Goal: Information Seeking & Learning: Understand process/instructions

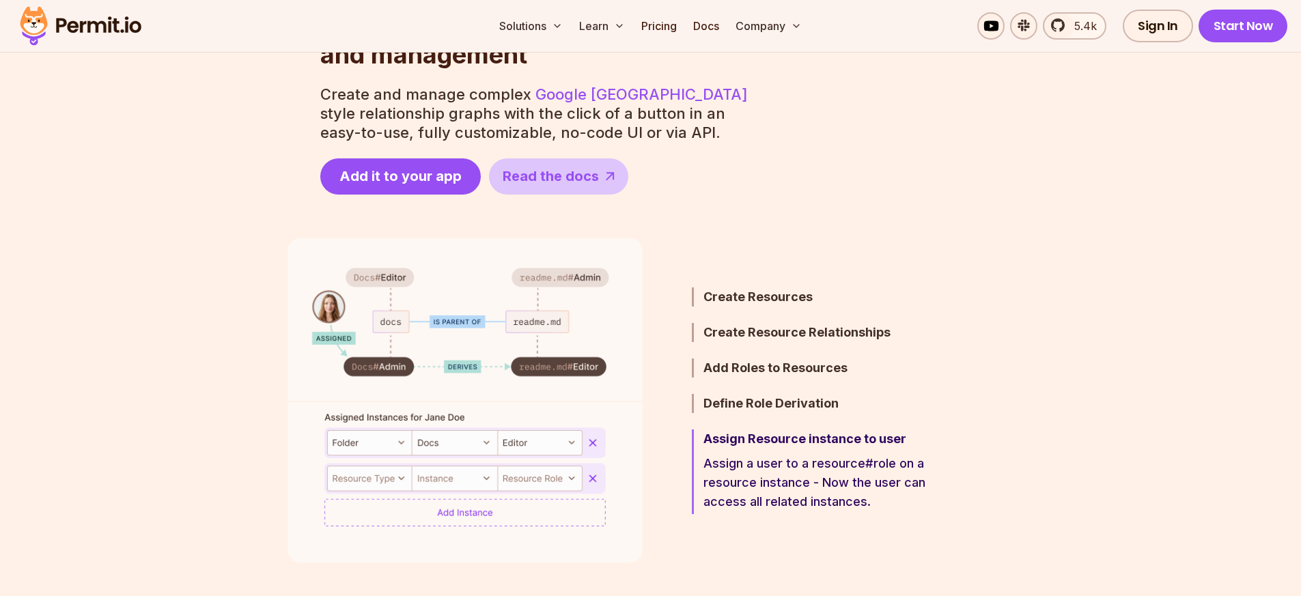
scroll to position [738, 0]
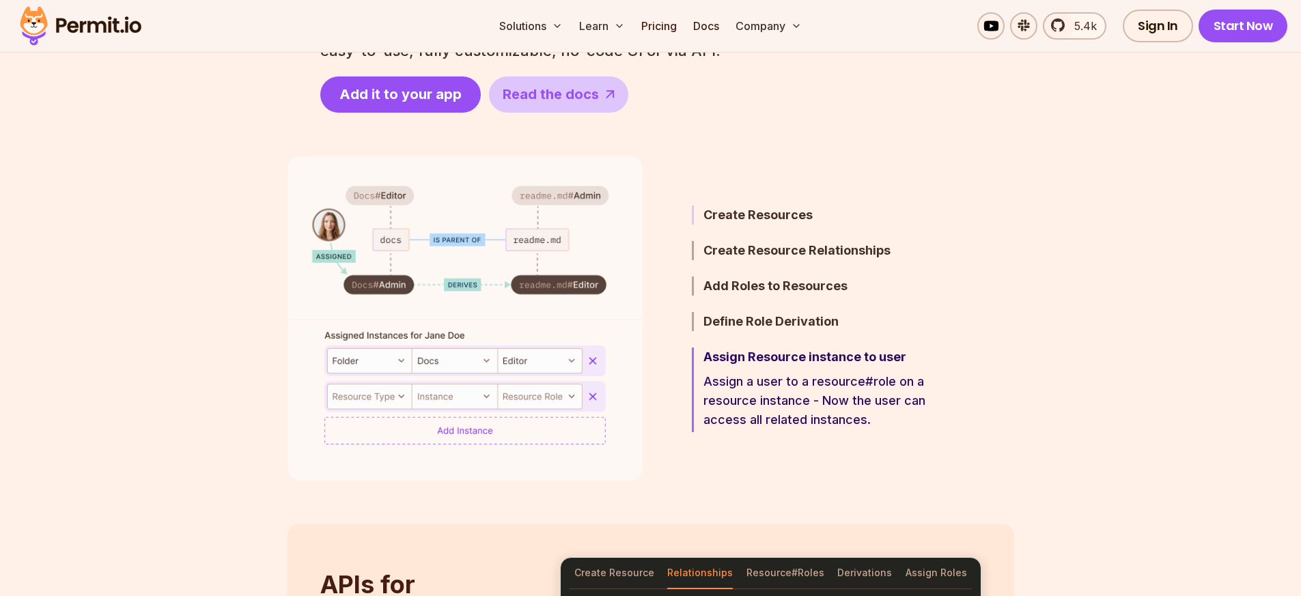
click at [775, 216] on h3 "Create Resources" at bounding box center [823, 215] width 238 height 19
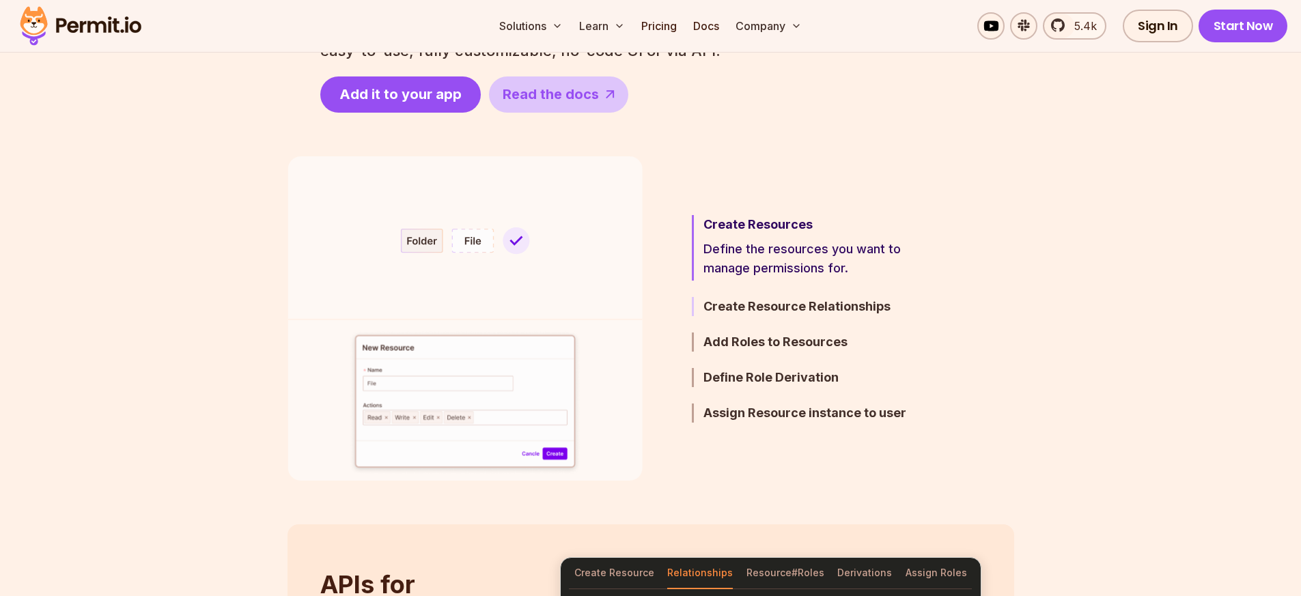
click at [797, 307] on h3 "Create Resource Relationships" at bounding box center [823, 306] width 238 height 19
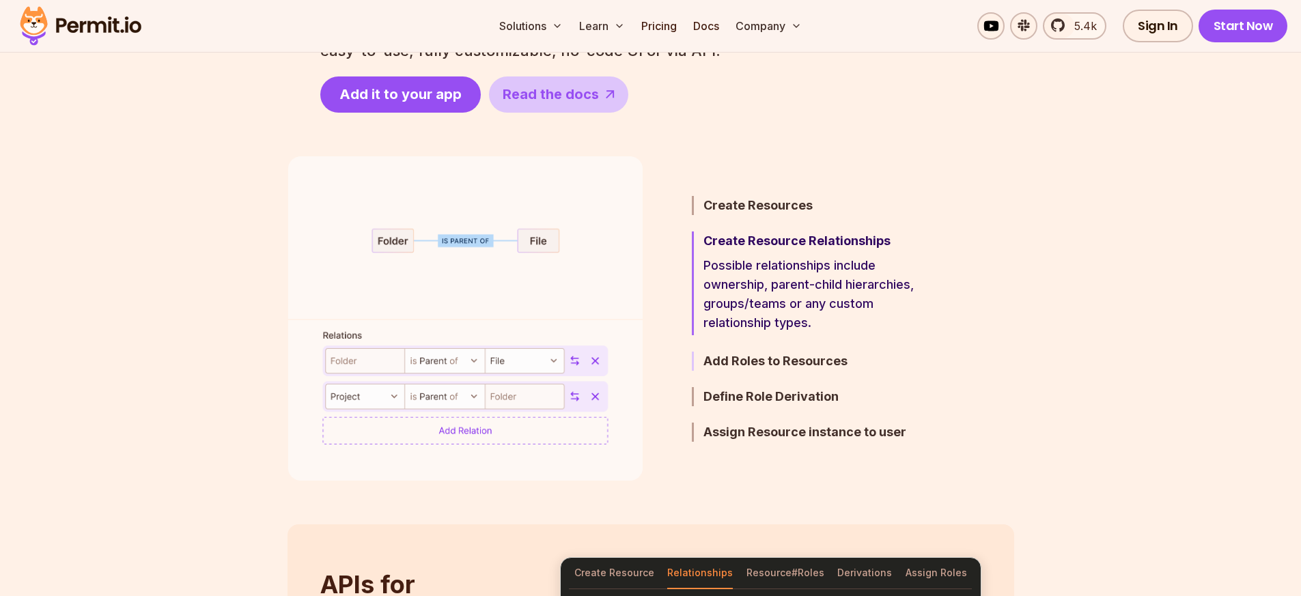
click at [785, 357] on h3 "Add Roles to Resources" at bounding box center [823, 361] width 238 height 19
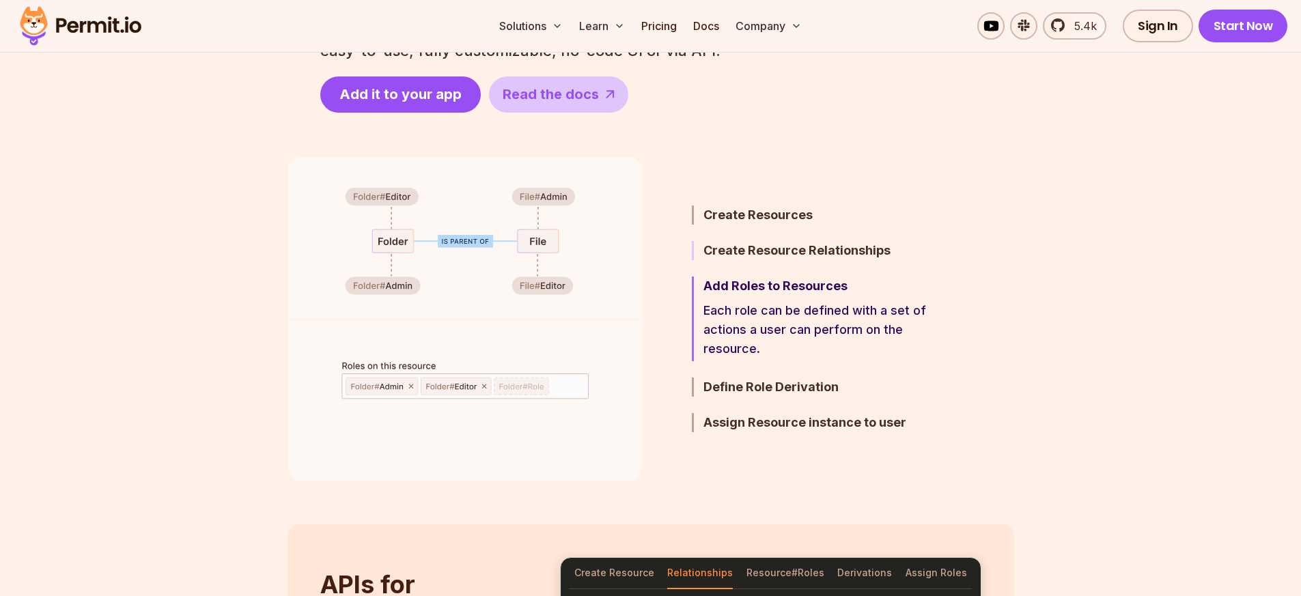
click at [769, 251] on h3 "Create Resource Relationships" at bounding box center [823, 250] width 238 height 19
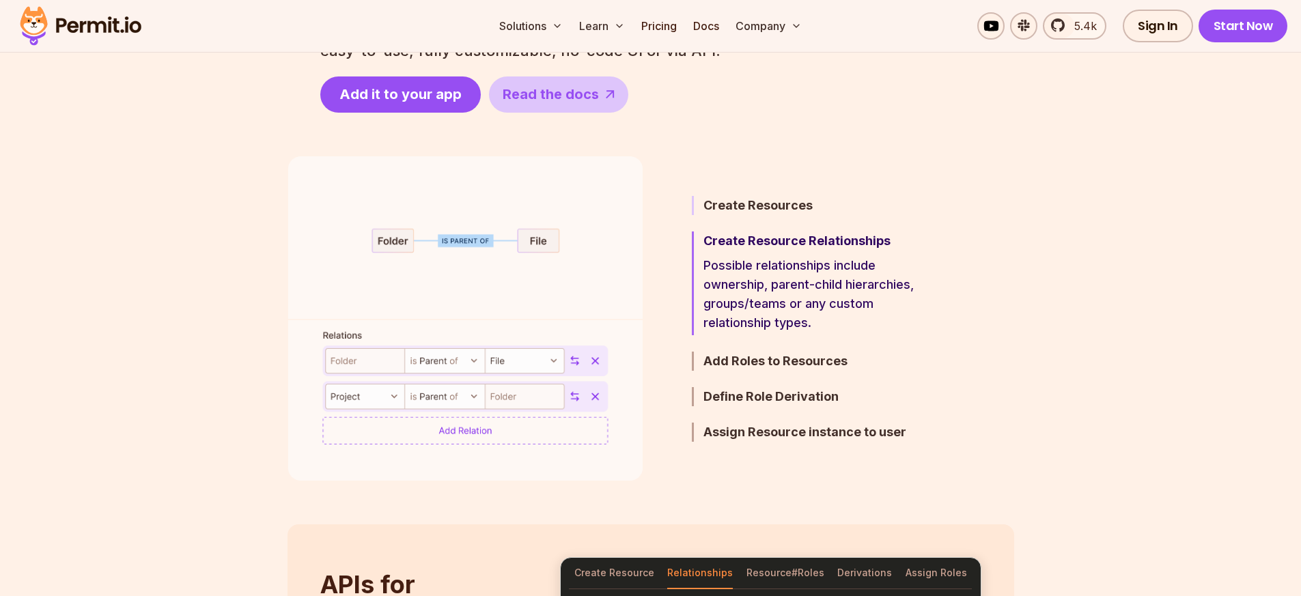
click at [756, 205] on h3 "Create Resources" at bounding box center [823, 205] width 238 height 19
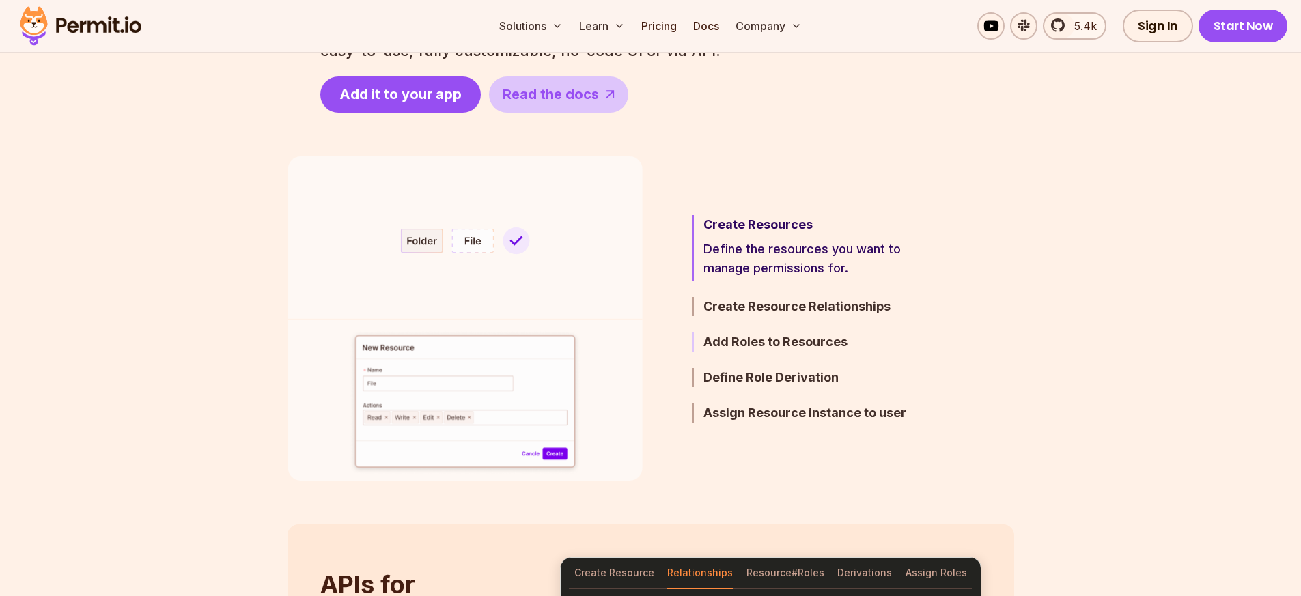
click at [777, 340] on h3 "Add Roles to Resources" at bounding box center [823, 342] width 238 height 19
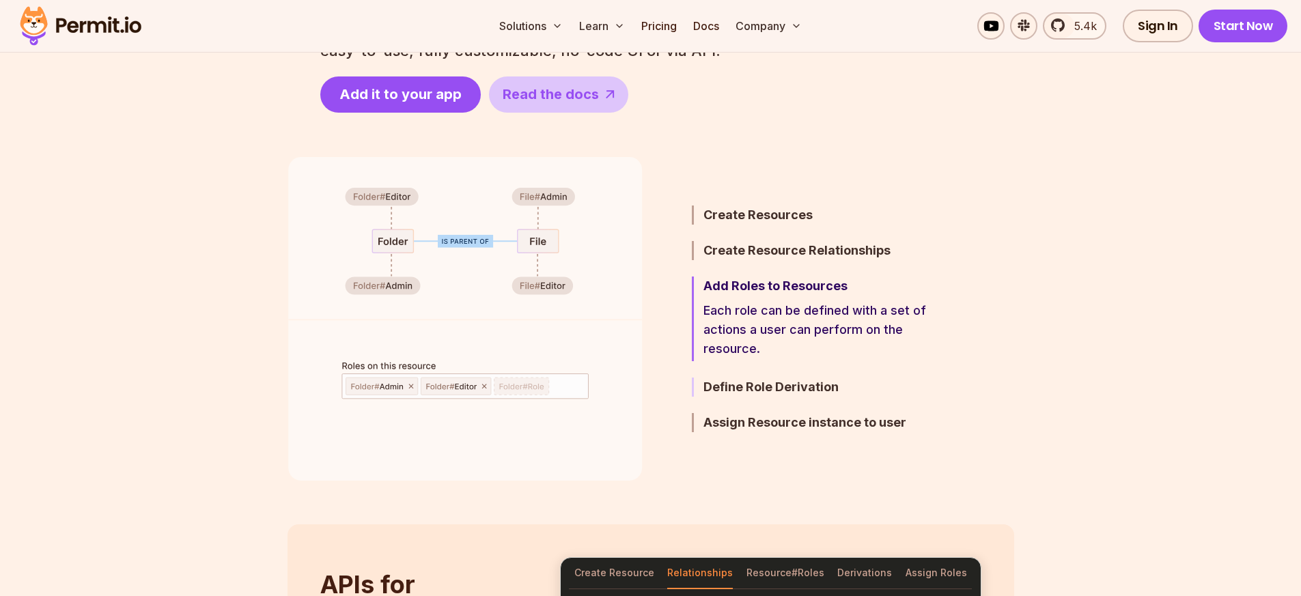
click at [816, 383] on h3 "Define Role Derivation" at bounding box center [823, 387] width 238 height 19
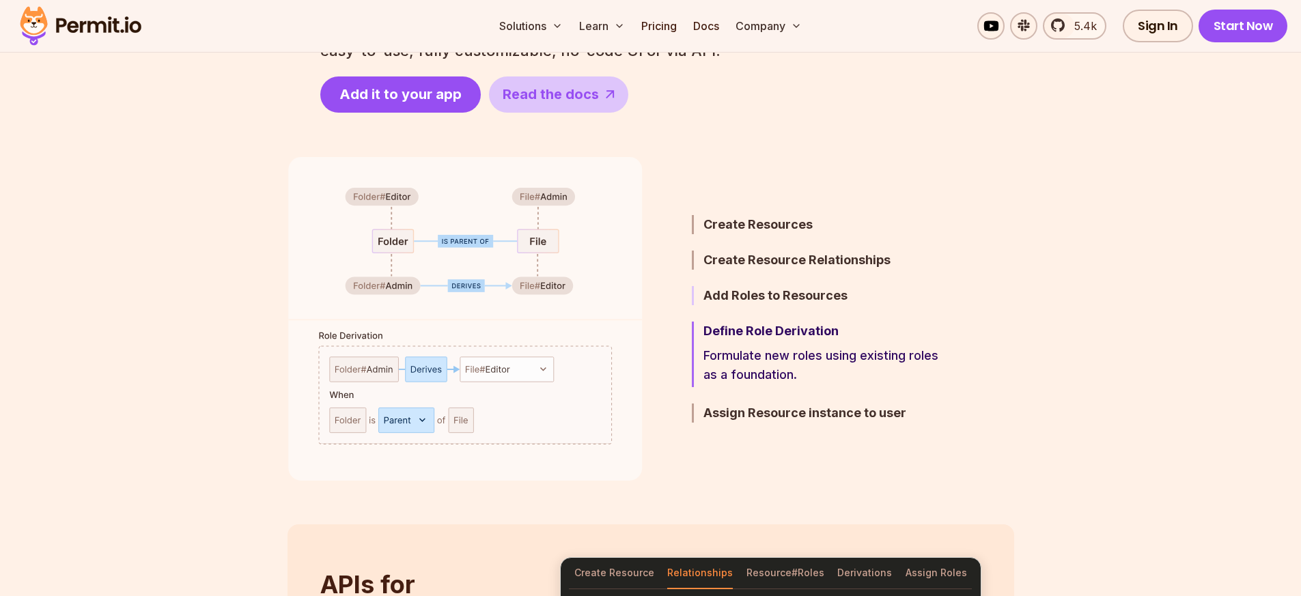
click at [806, 296] on h3 "Add Roles to Resources" at bounding box center [823, 295] width 238 height 19
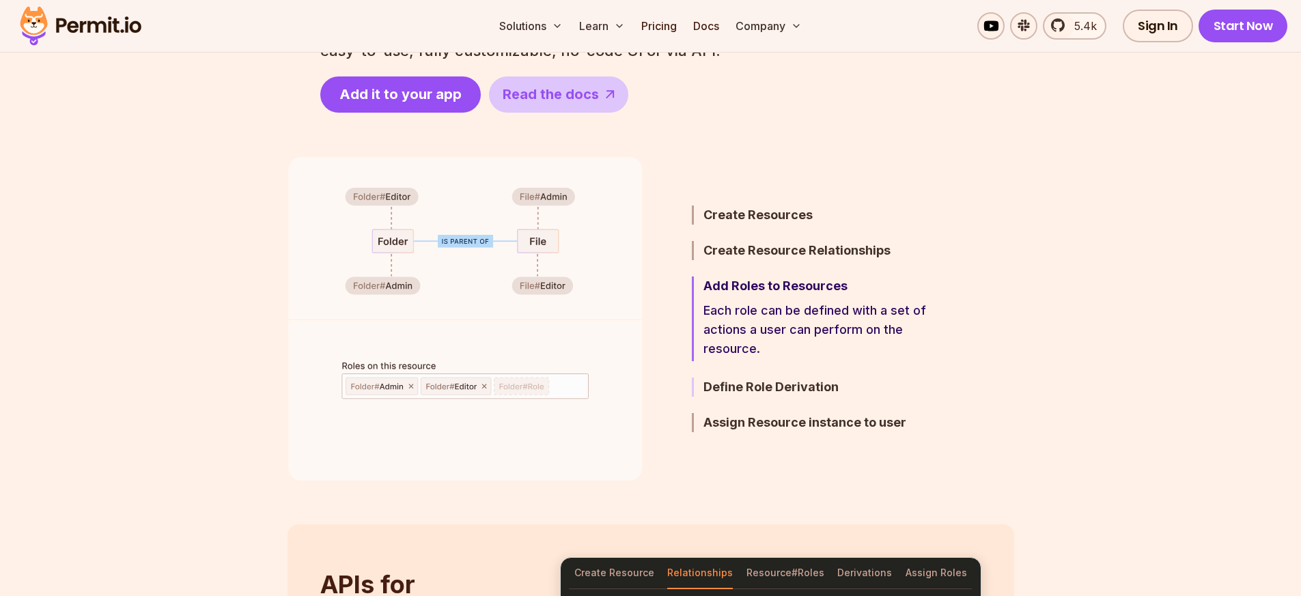
click at [781, 390] on h3 "Define Role Derivation" at bounding box center [823, 387] width 238 height 19
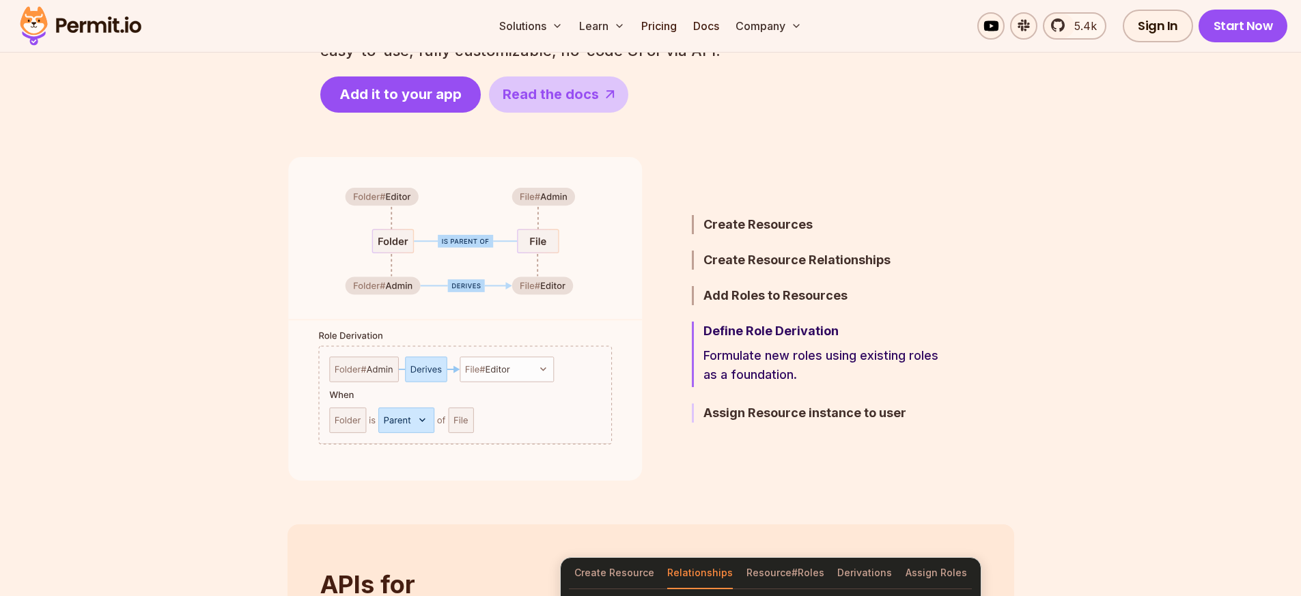
click at [775, 417] on h3 "Assign Resource instance to user" at bounding box center [823, 413] width 238 height 19
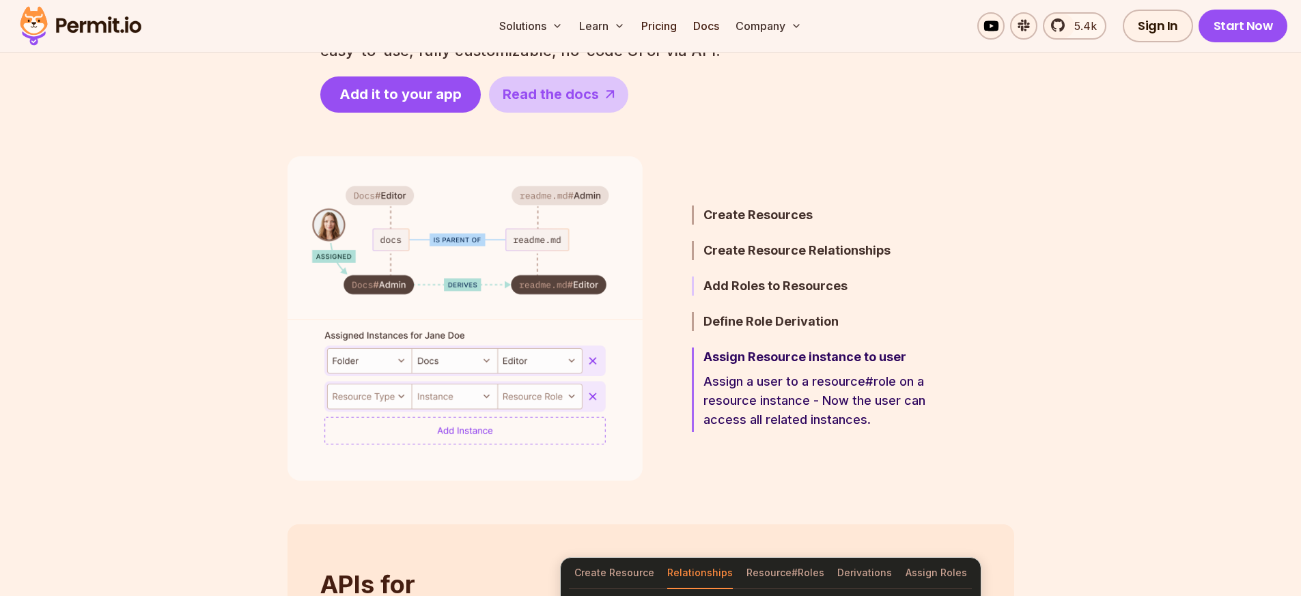
click at [773, 290] on h3 "Add Roles to Resources" at bounding box center [823, 286] width 238 height 19
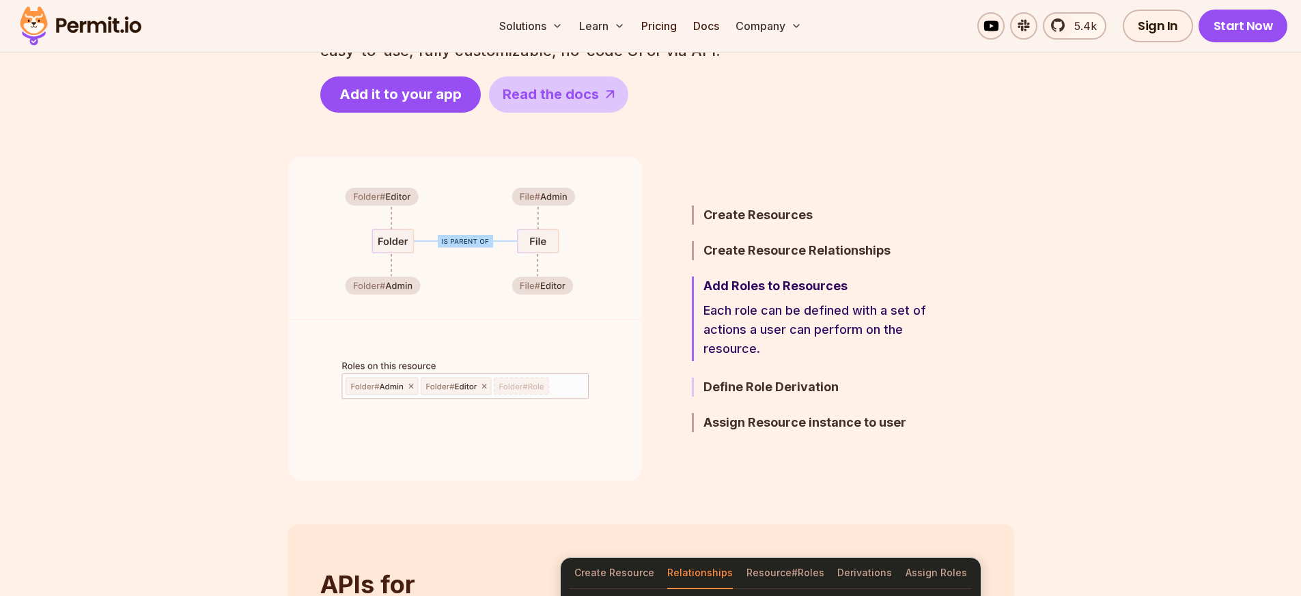
click at [763, 388] on h3 "Define Role Derivation" at bounding box center [823, 387] width 238 height 19
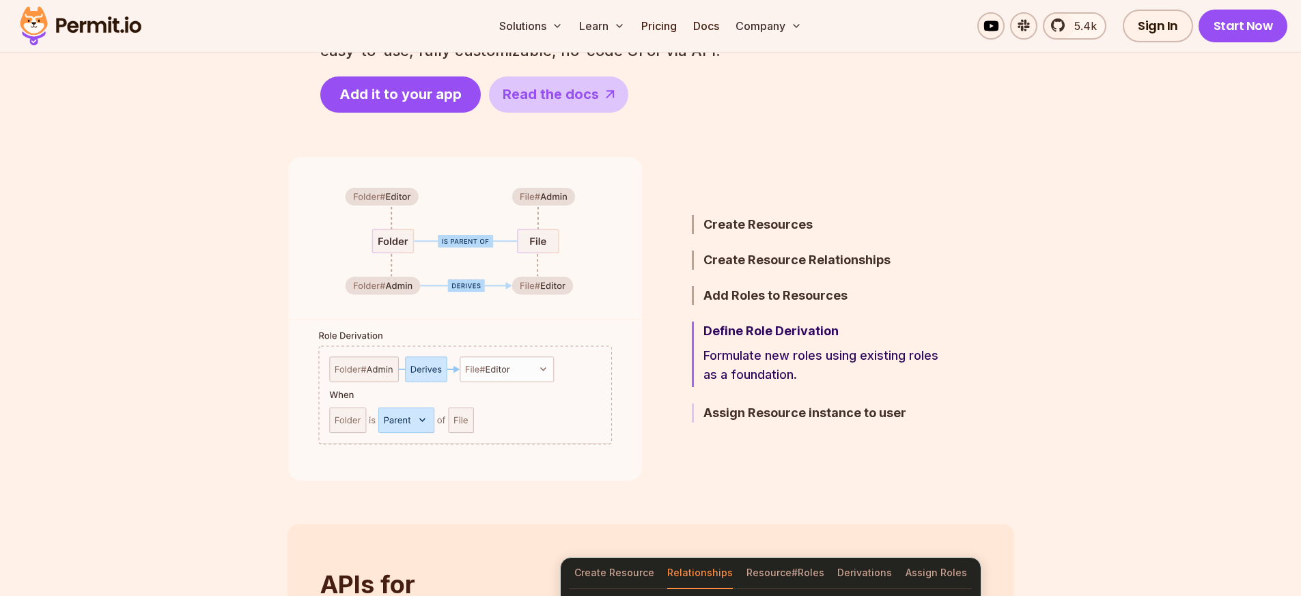
click at [777, 407] on h3 "Assign Resource instance to user" at bounding box center [823, 413] width 238 height 19
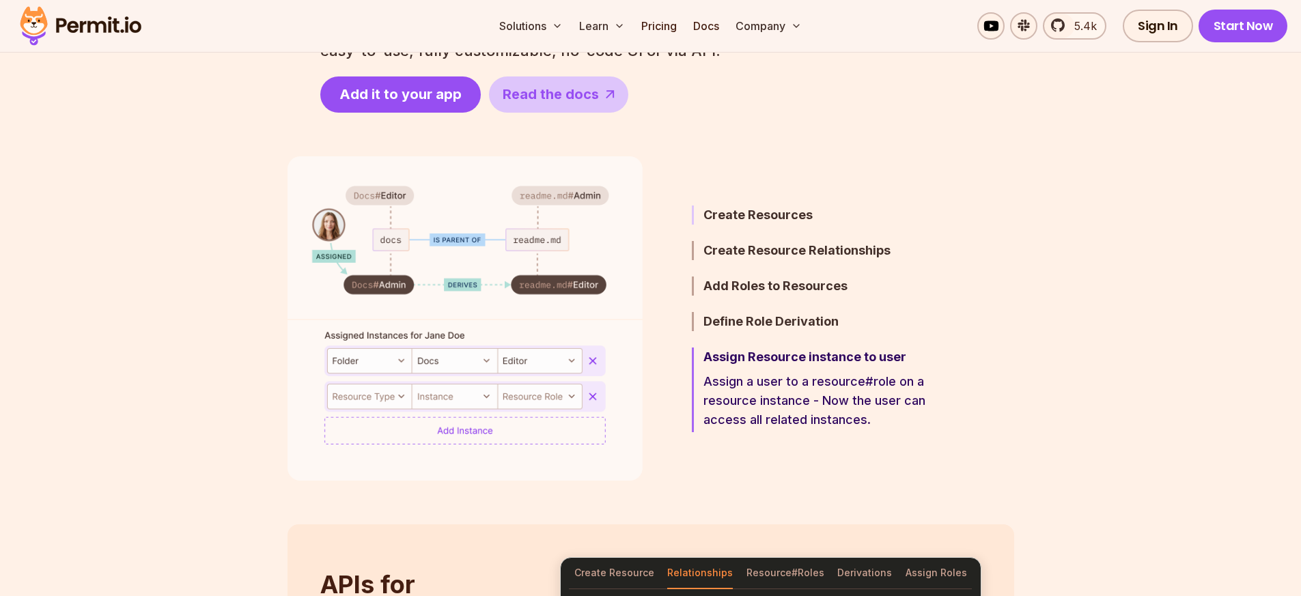
click at [760, 217] on h3 "Create Resources" at bounding box center [823, 215] width 238 height 19
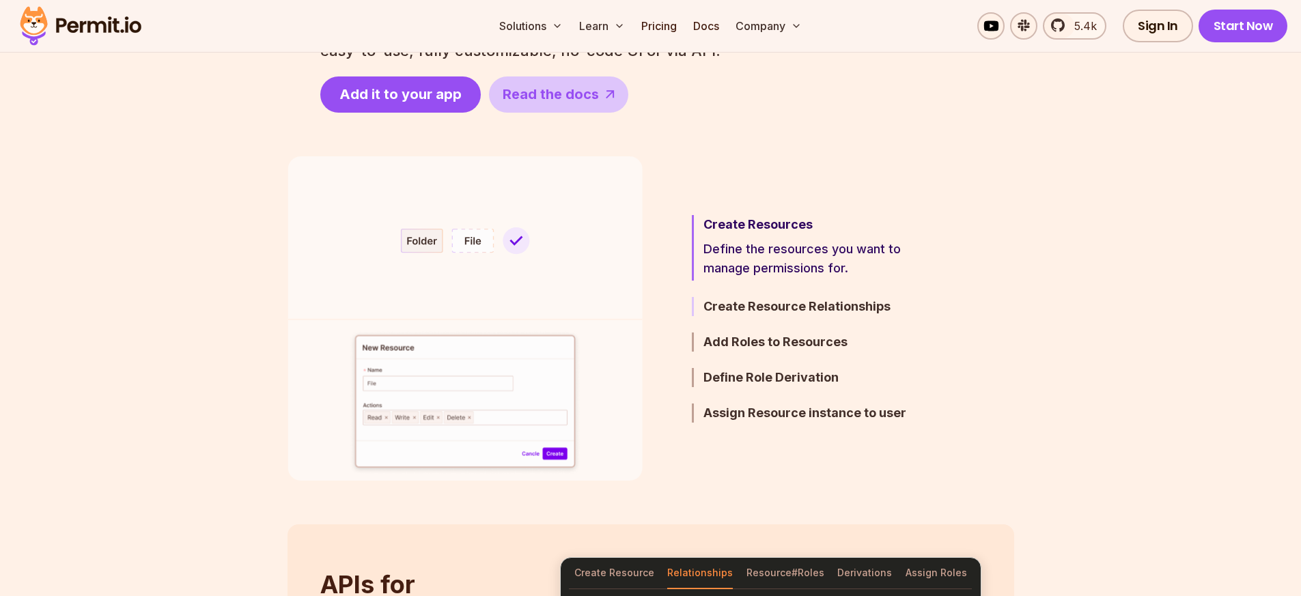
click at [753, 306] on h3 "Create Resource Relationships" at bounding box center [823, 306] width 238 height 19
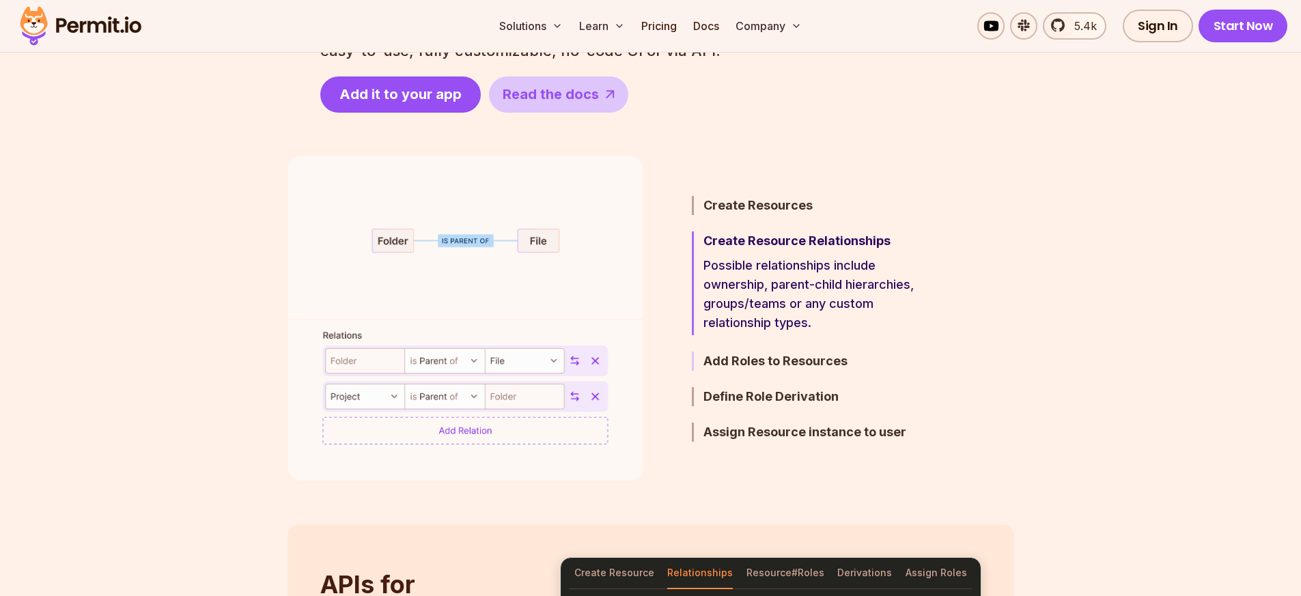
click at [749, 359] on h3 "Add Roles to Resources" at bounding box center [823, 361] width 238 height 19
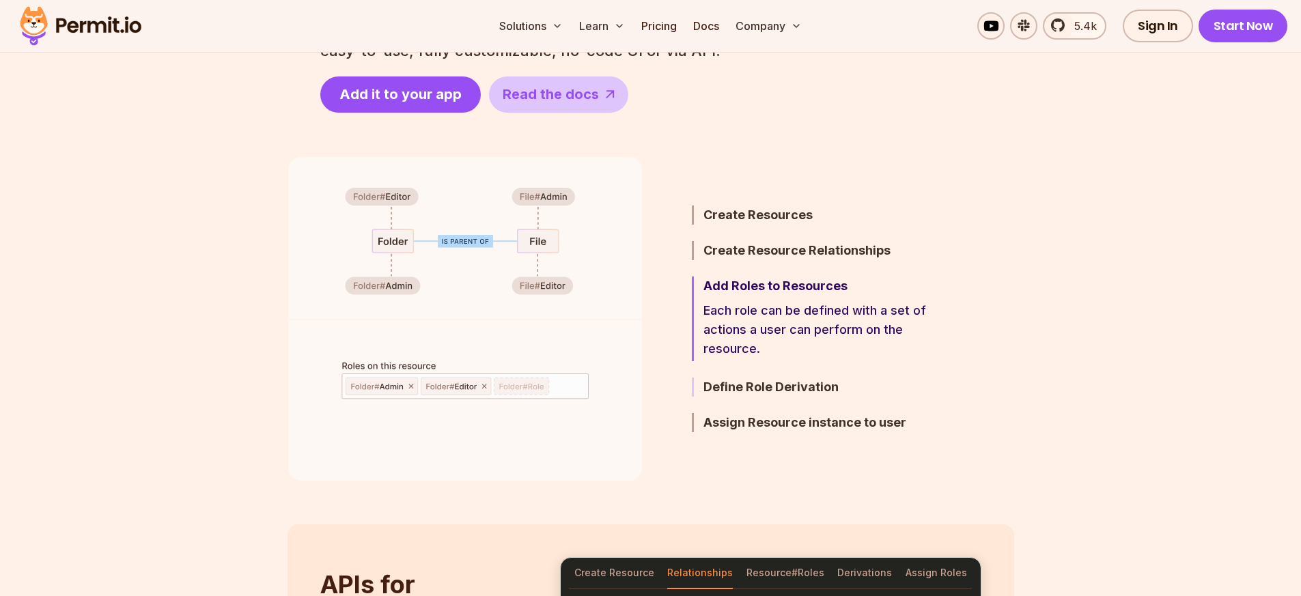
click at [747, 387] on h3 "Define Role Derivation" at bounding box center [823, 387] width 238 height 19
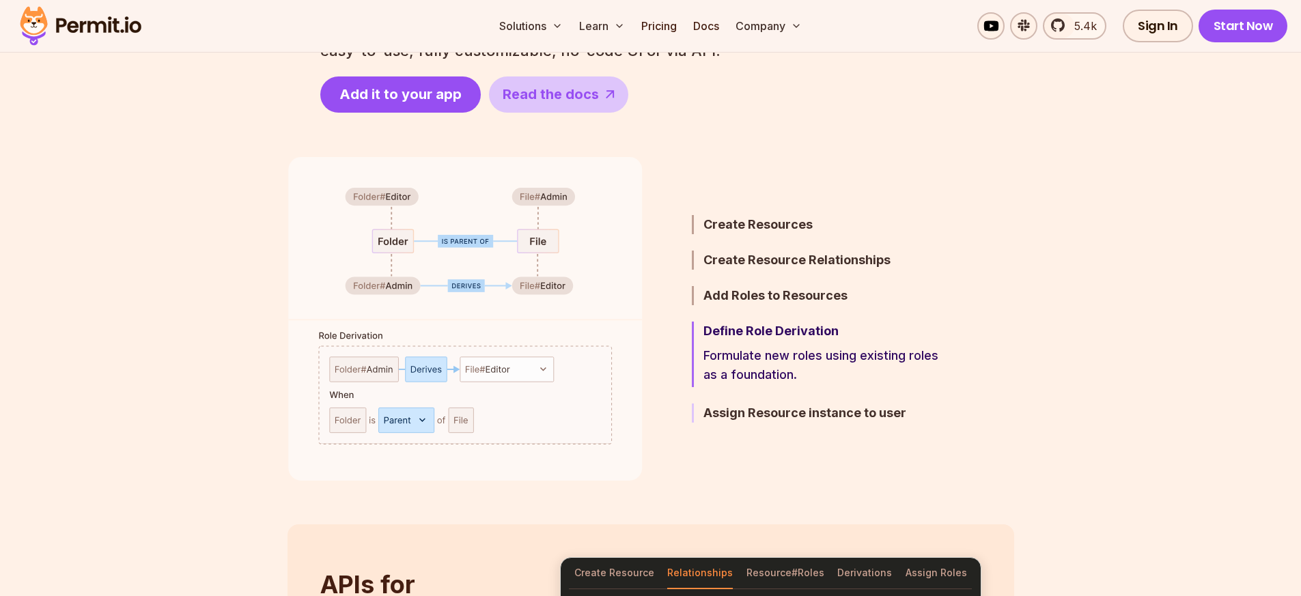
click at [751, 415] on h3 "Assign Resource instance to user" at bounding box center [823, 413] width 238 height 19
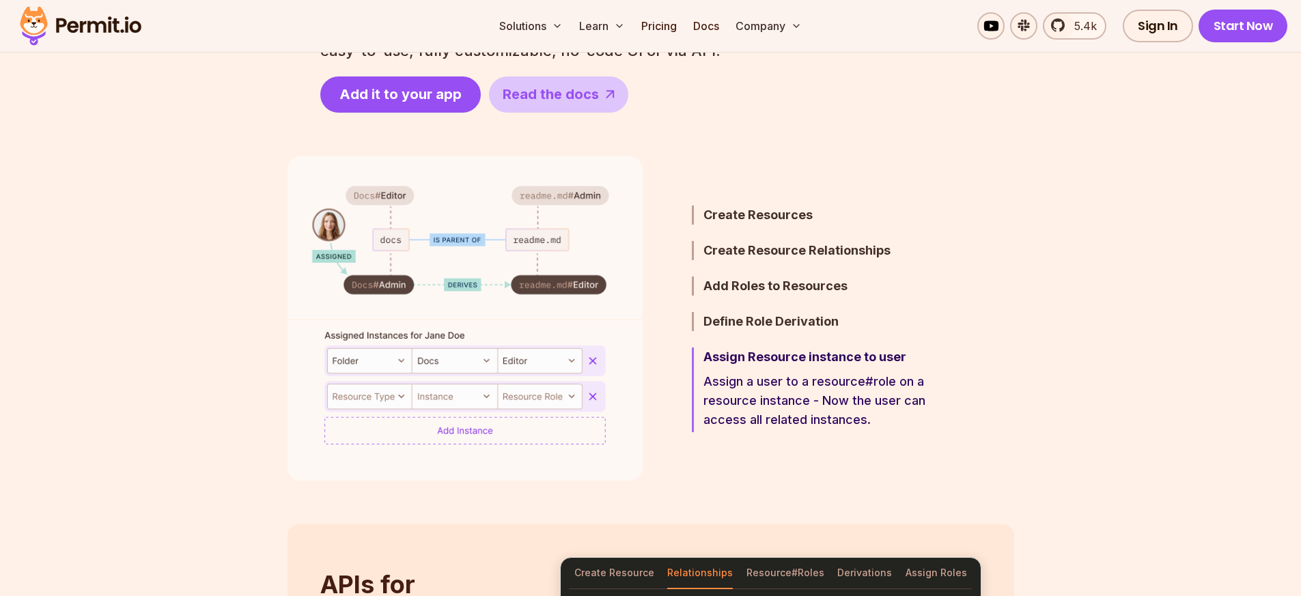
click at [755, 318] on h3 "Define Role Derivation" at bounding box center [823, 321] width 238 height 19
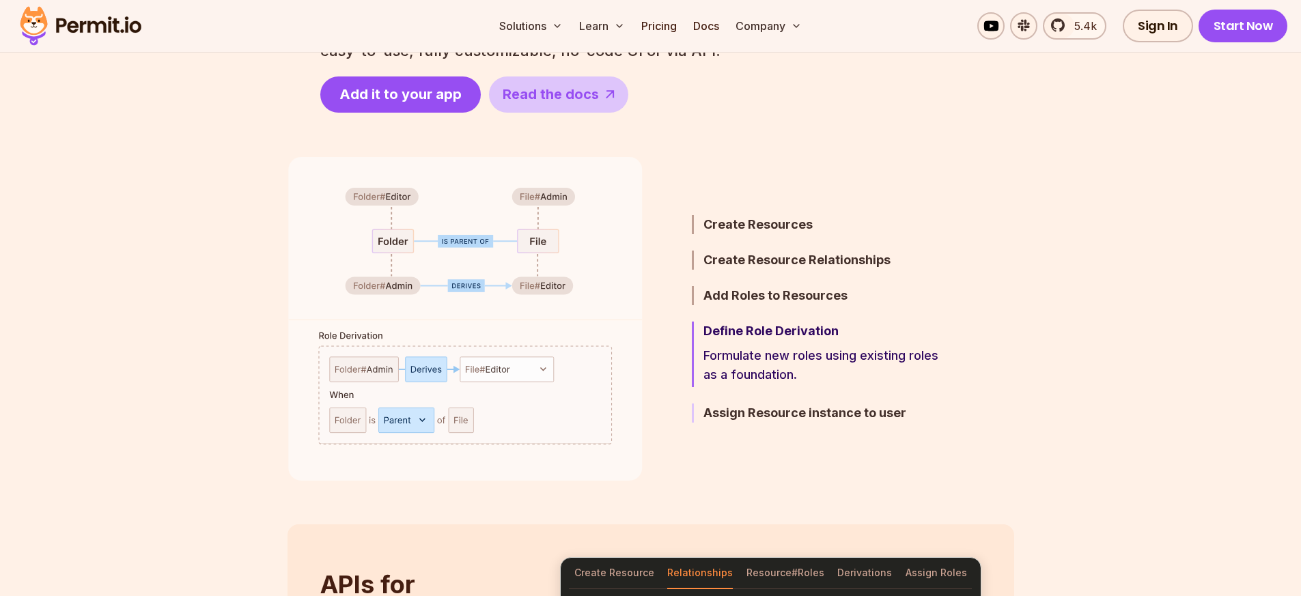
click at [751, 410] on h3 "Assign Resource instance to user" at bounding box center [823, 413] width 238 height 19
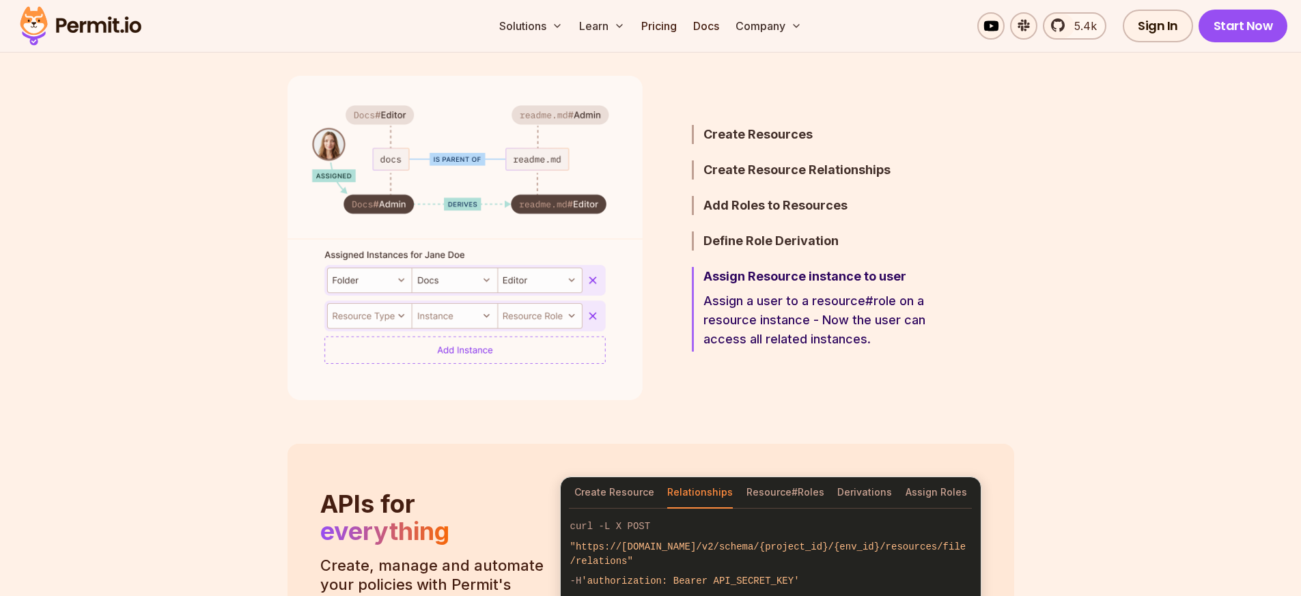
scroll to position [820, 0]
click at [766, 242] on h3 "Define Role Derivation" at bounding box center [823, 239] width 238 height 19
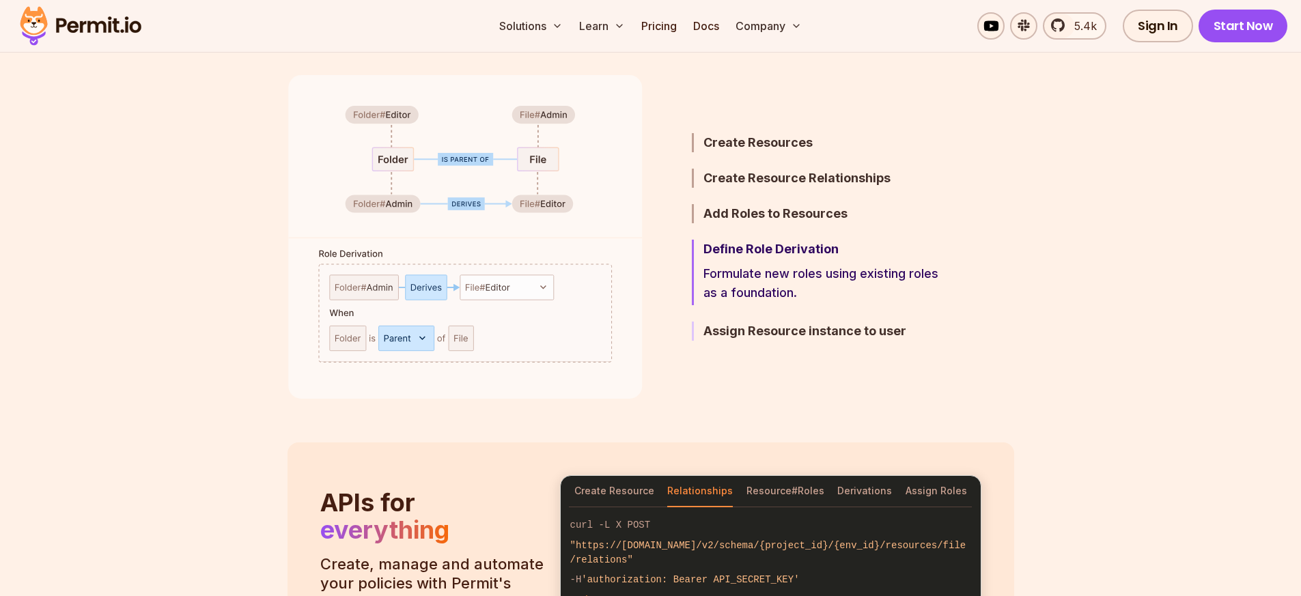
click at [765, 332] on h3 "Assign Resource instance to user" at bounding box center [823, 331] width 238 height 19
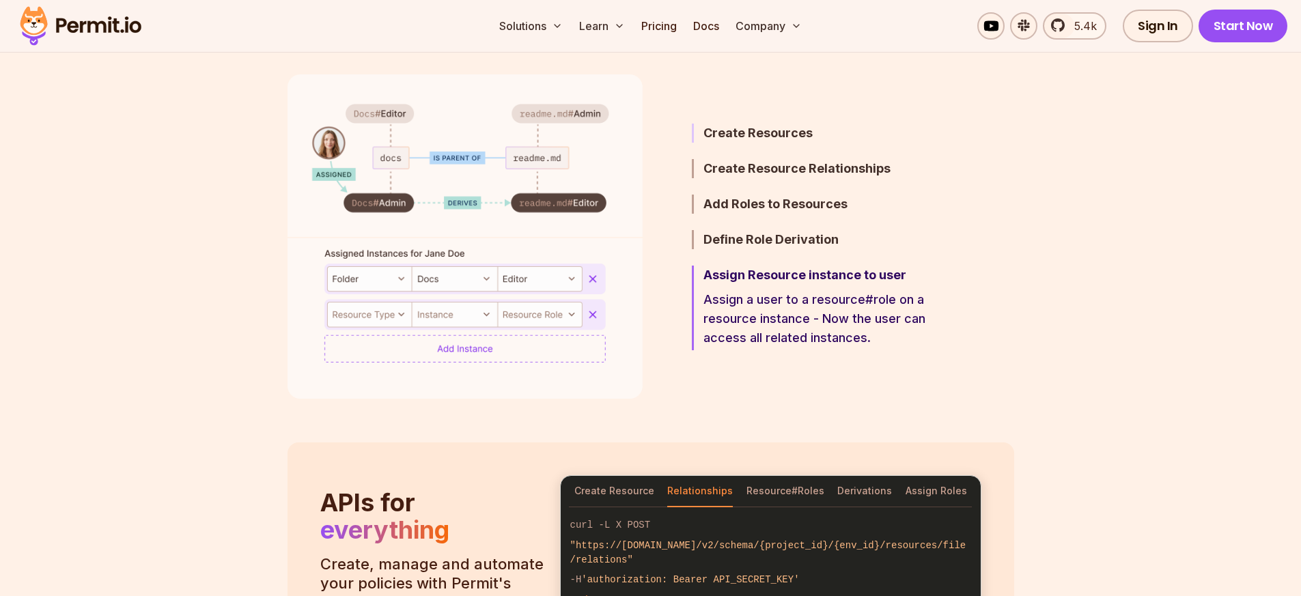
click at [782, 129] on h3 "Create Resources" at bounding box center [823, 133] width 238 height 19
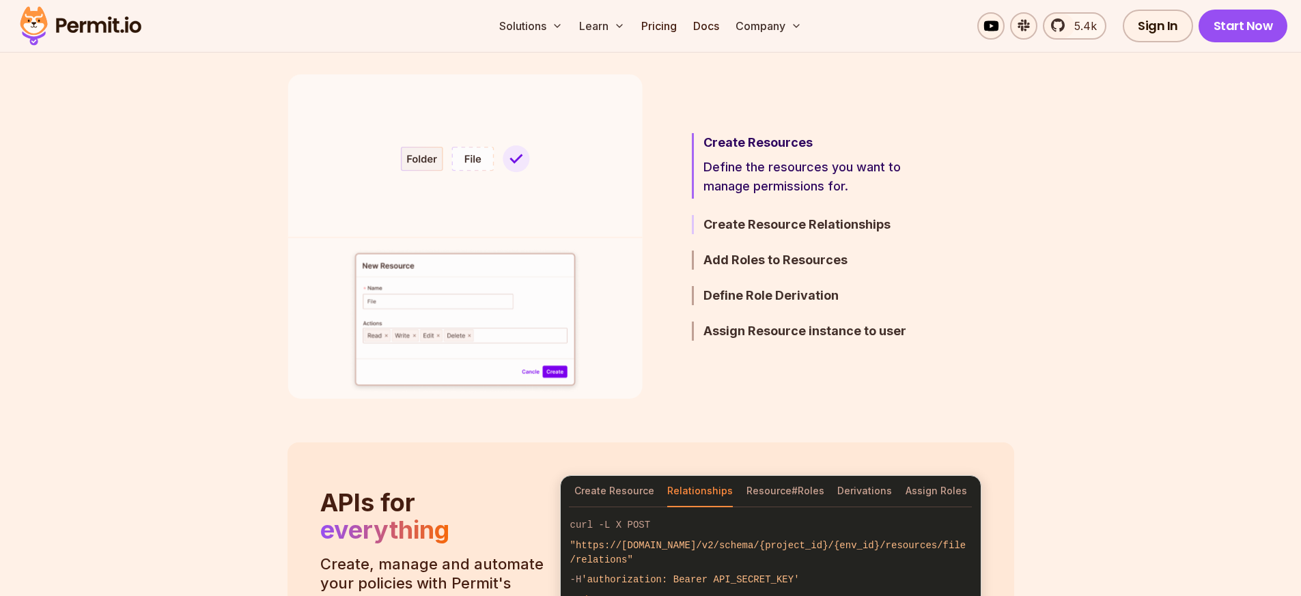
click at [773, 224] on h3 "Create Resource Relationships" at bounding box center [823, 224] width 238 height 19
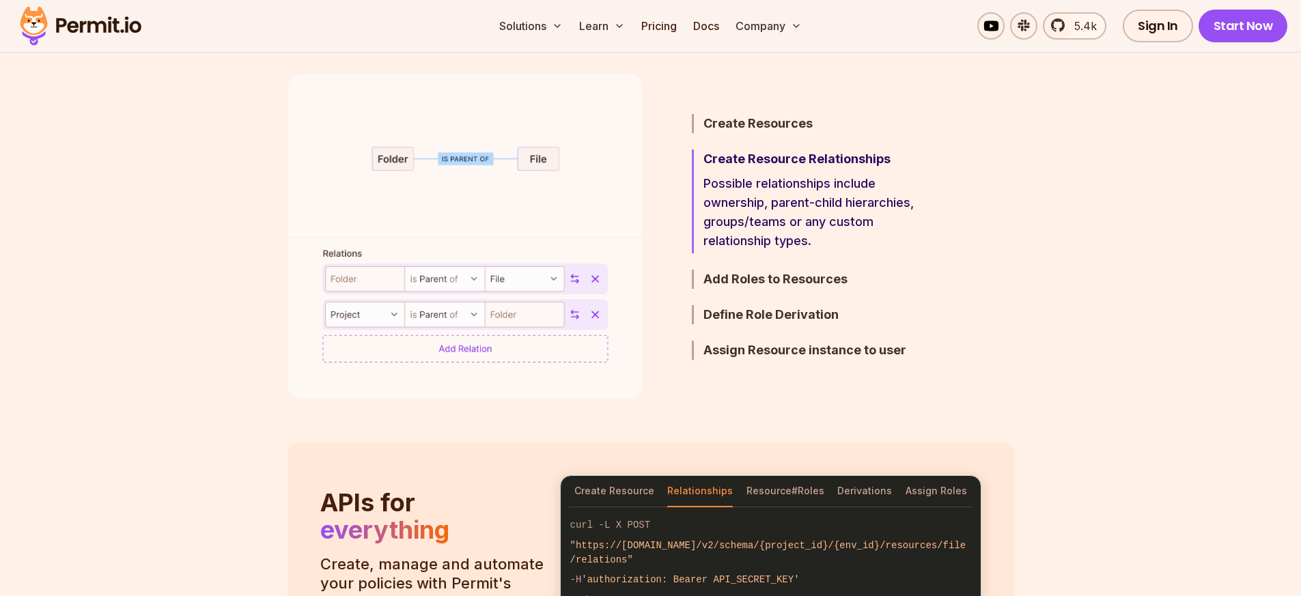
click at [771, 258] on ul "Create Resources Define the resources you want to manage permissions for. Creat…" at bounding box center [800, 236] width 283 height 324
click at [771, 282] on h3 "Add Roles to Resources" at bounding box center [823, 279] width 238 height 19
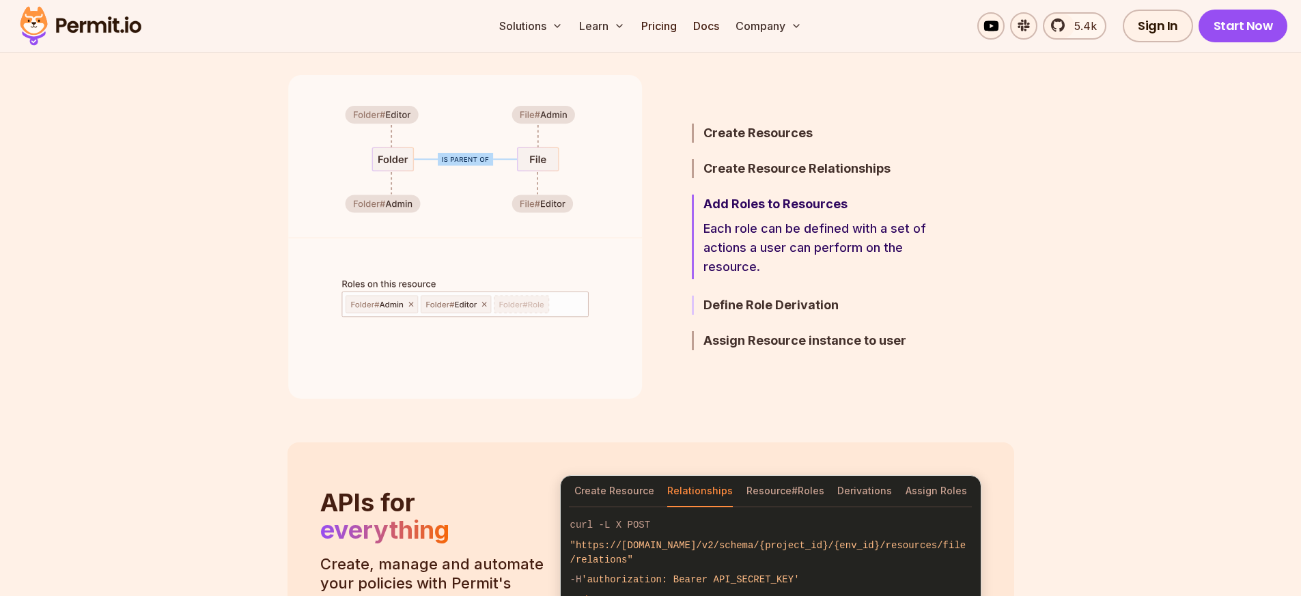
click at [768, 307] on h3 "Define Role Derivation" at bounding box center [823, 305] width 238 height 19
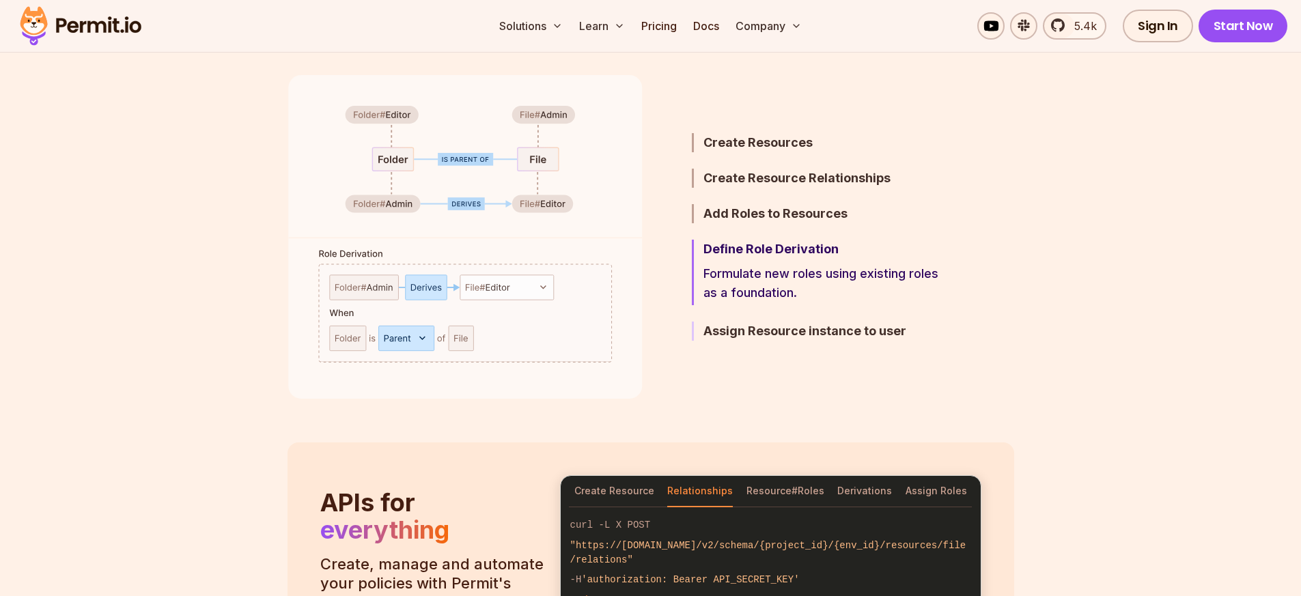
click at [765, 337] on h3 "Assign Resource instance to user" at bounding box center [823, 331] width 238 height 19
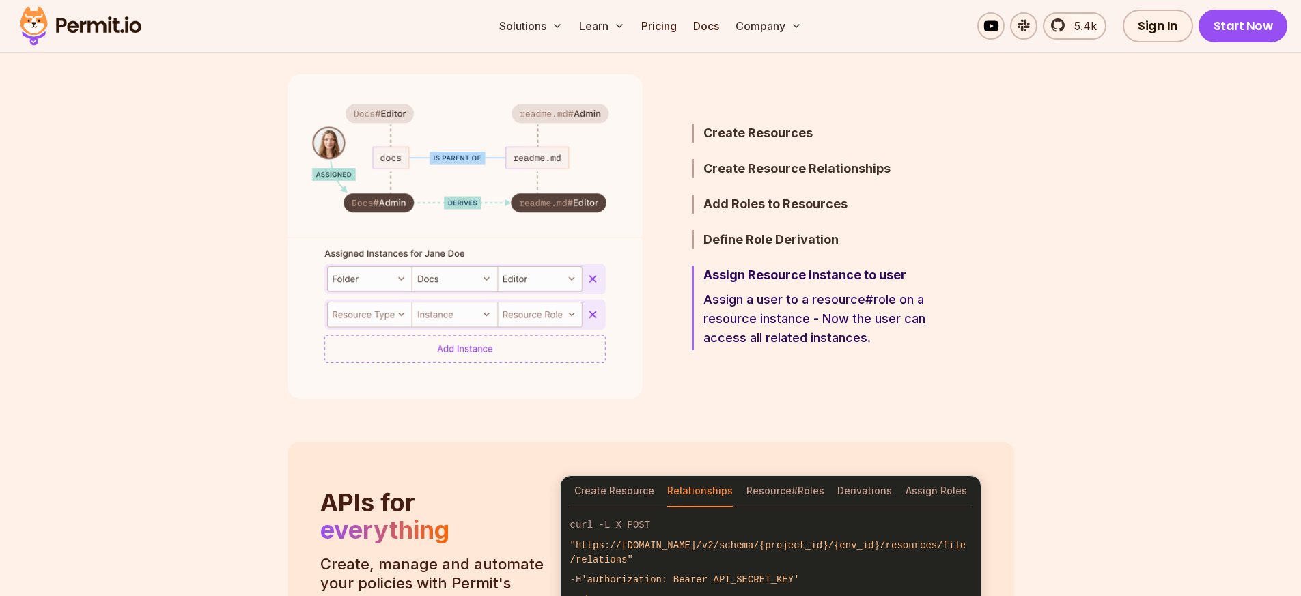
click at [733, 229] on ul "Create Resources Define the resources you want to manage permissions for. Creat…" at bounding box center [800, 236] width 283 height 324
click at [741, 242] on h3 "Define Role Derivation" at bounding box center [823, 239] width 238 height 19
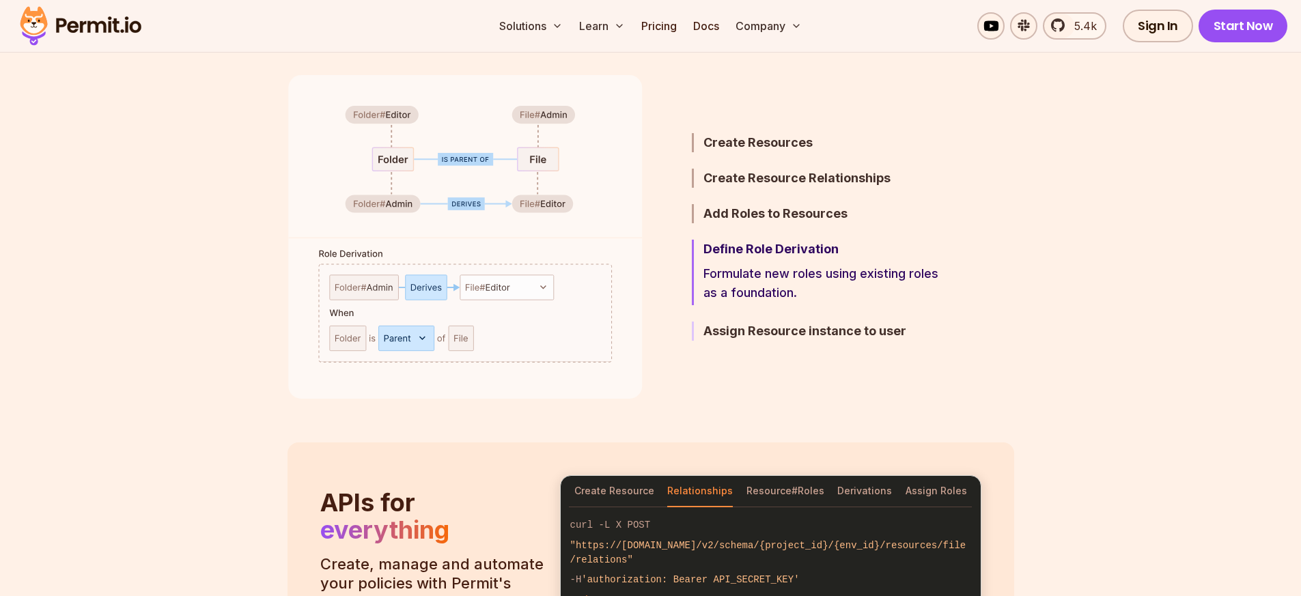
click at [745, 329] on h3 "Assign Resource instance to user" at bounding box center [823, 331] width 238 height 19
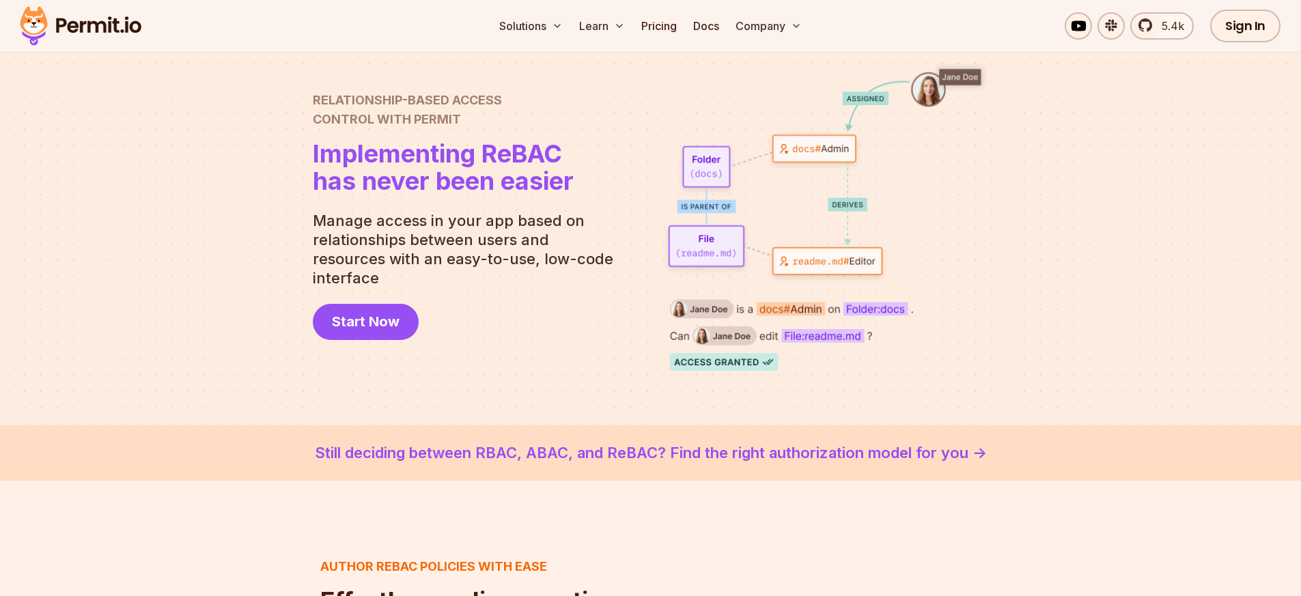
scroll to position [0, 0]
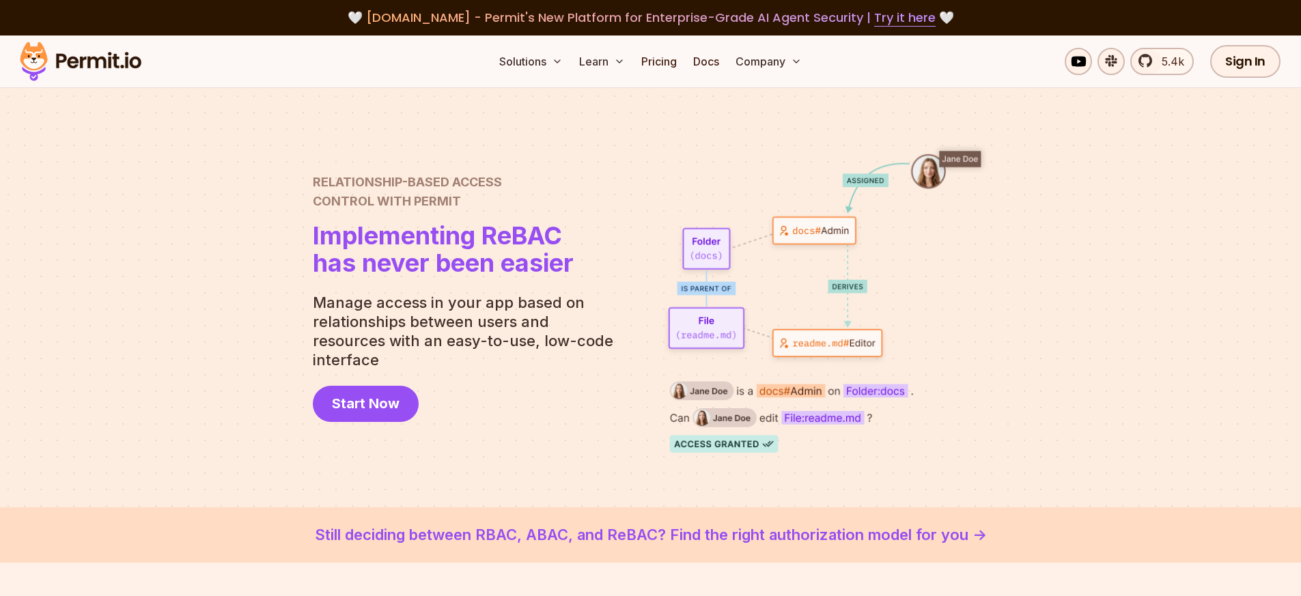
click at [117, 66] on img at bounding box center [81, 61] width 134 height 46
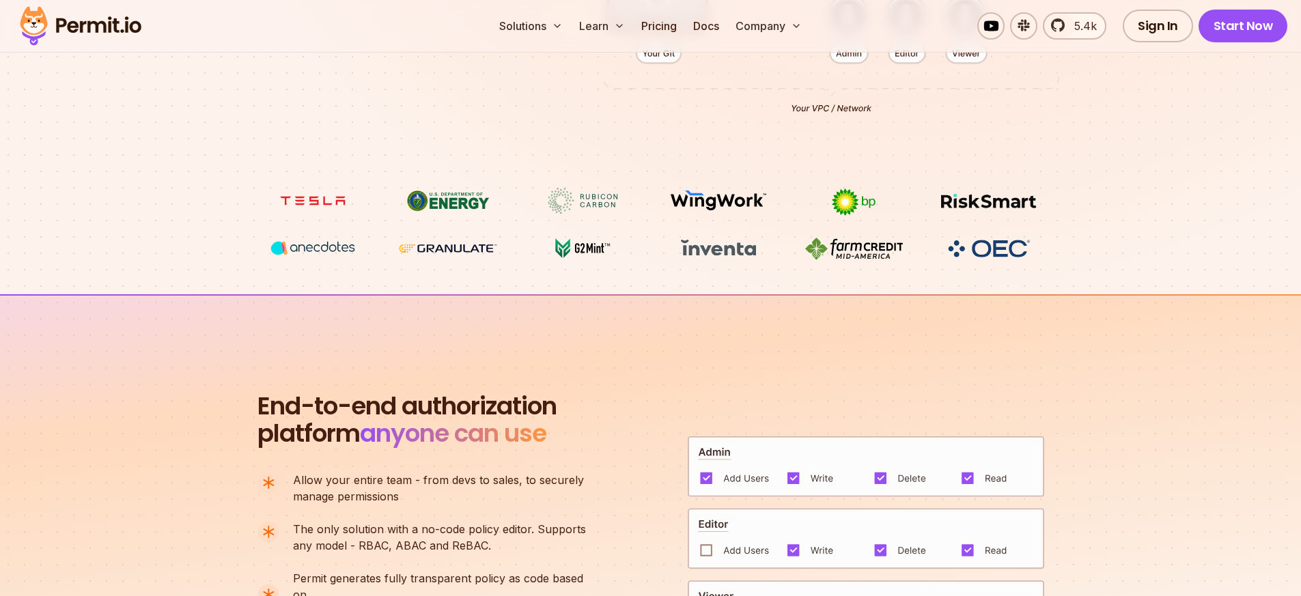
scroll to position [492, 0]
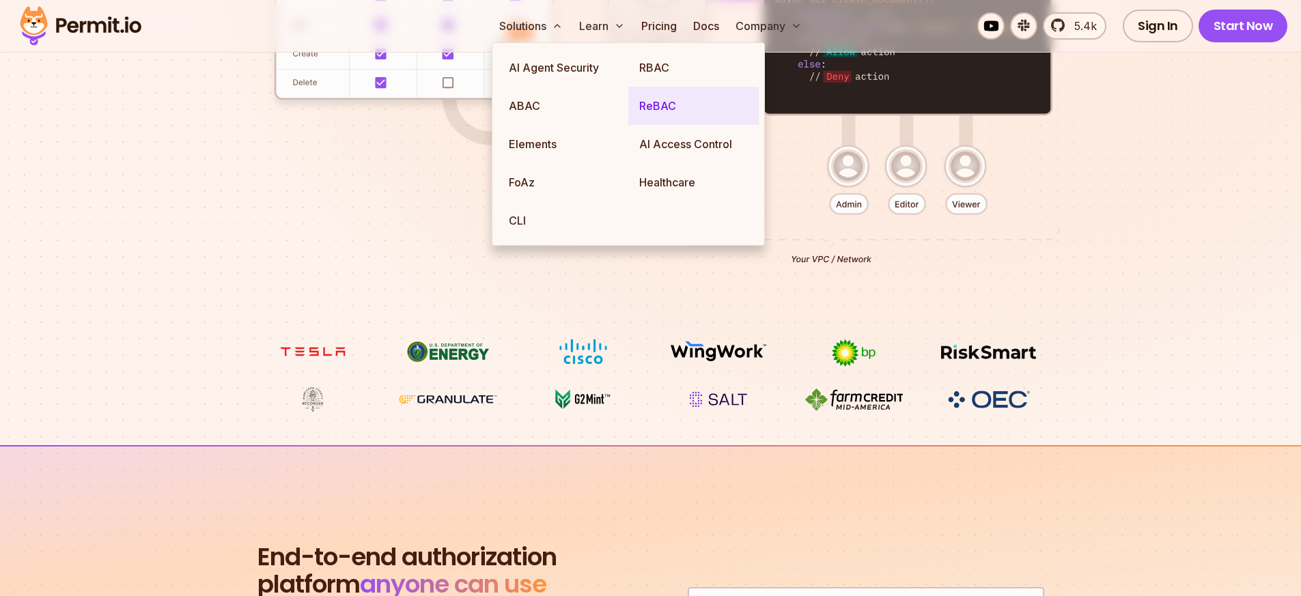
click at [669, 105] on link "ReBAC" at bounding box center [693, 106] width 130 height 38
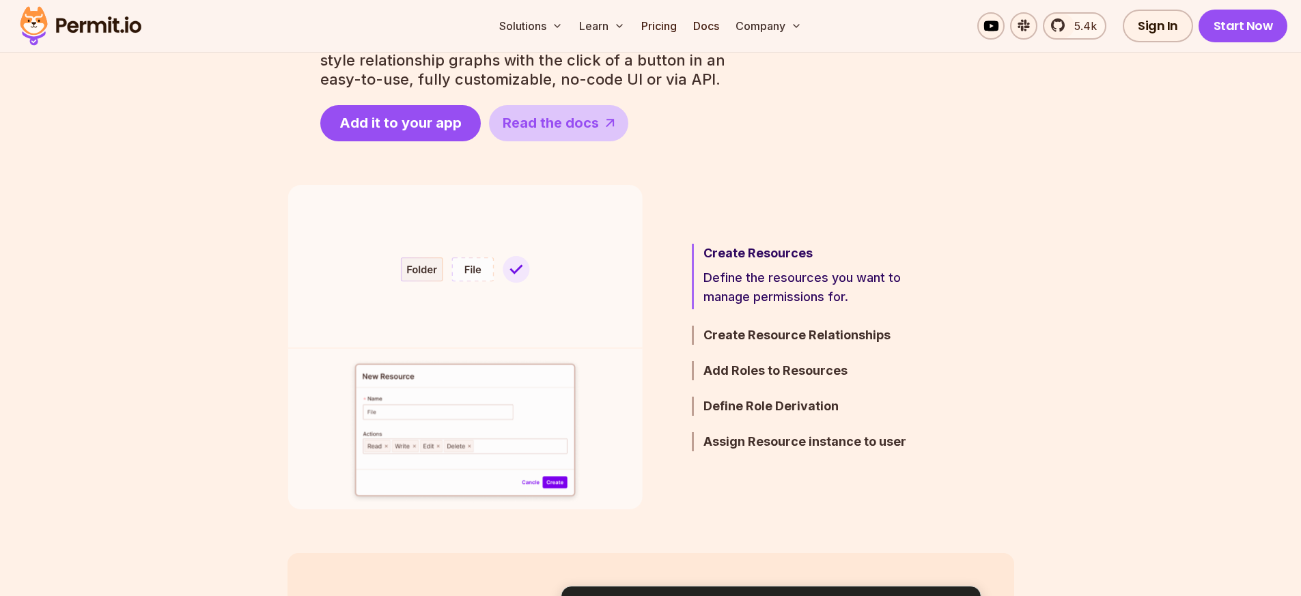
scroll to position [738, 0]
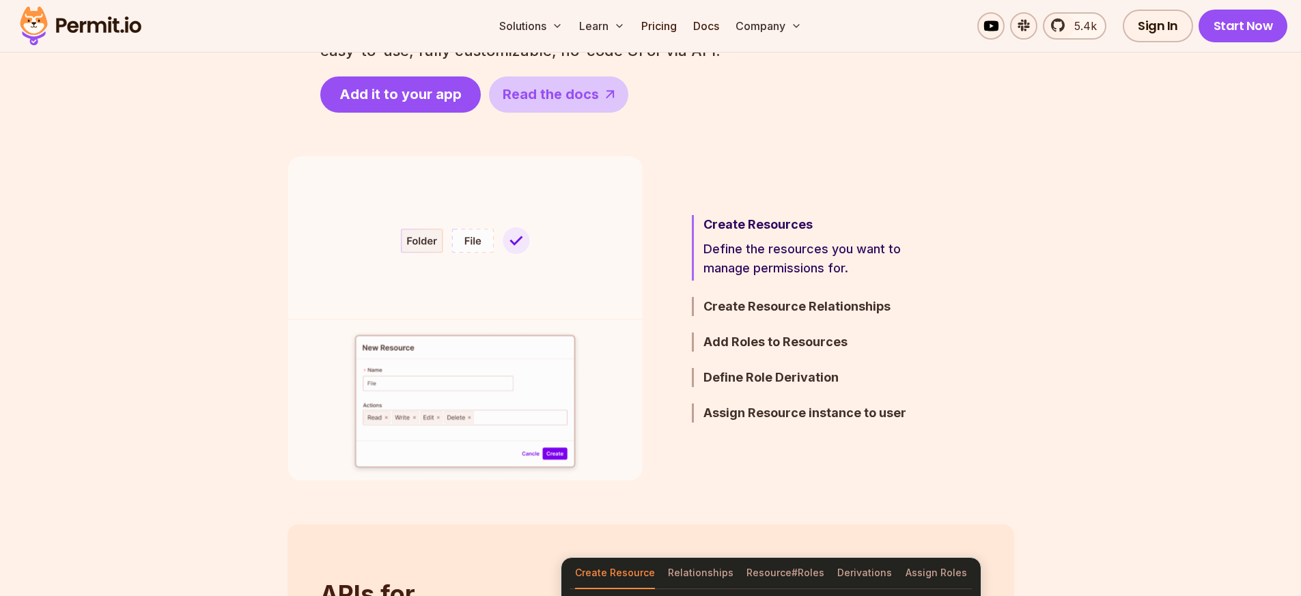
click at [769, 231] on h3 "Create Resources" at bounding box center [823, 224] width 238 height 19
click at [774, 312] on h3 "Create Resource Relationships" at bounding box center [823, 306] width 238 height 19
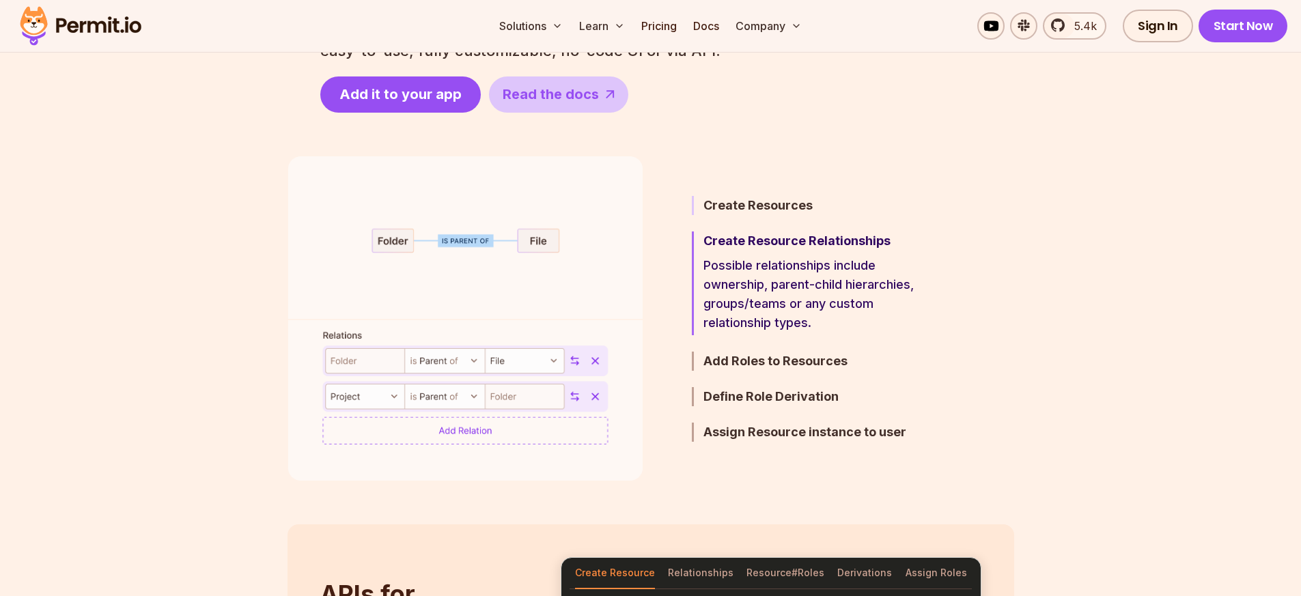
click at [767, 202] on h3 "Create Resources" at bounding box center [823, 205] width 238 height 19
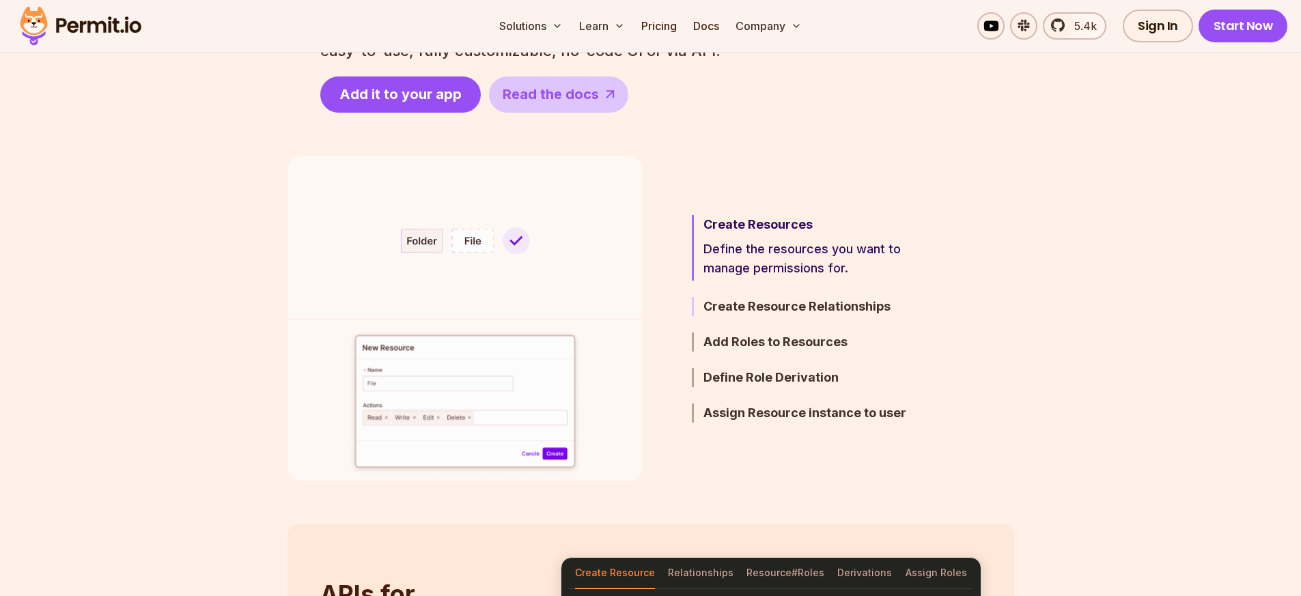
click at [767, 312] on h3 "Create Resource Relationships" at bounding box center [823, 306] width 238 height 19
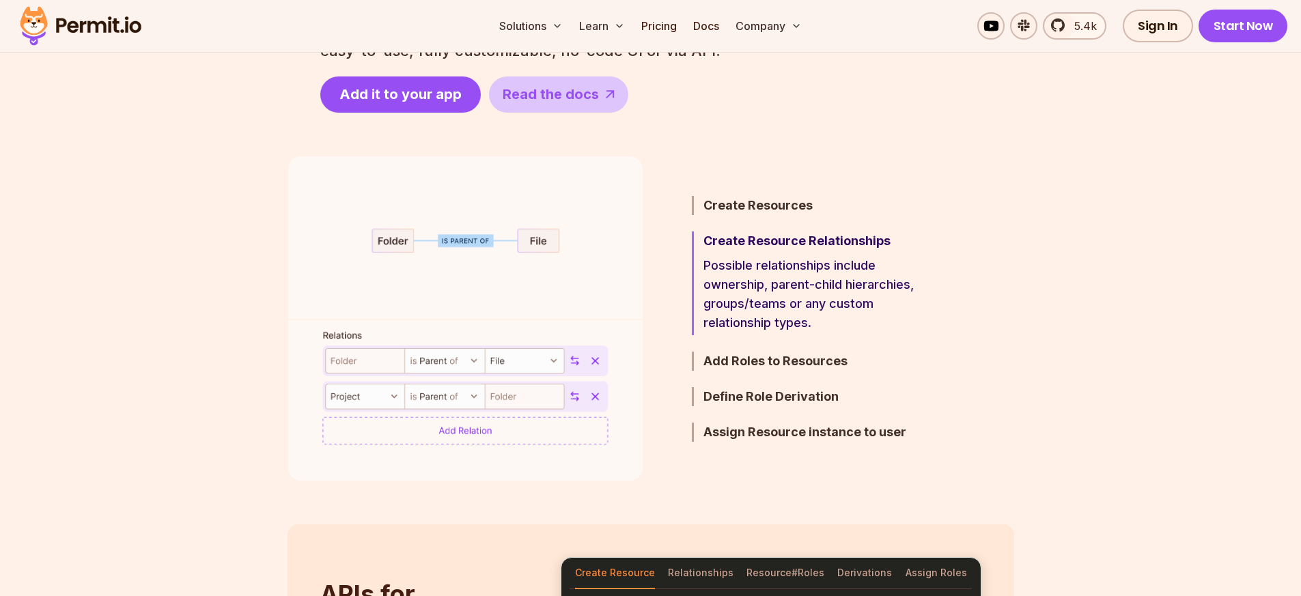
click at [779, 401] on h3 "Define Role Derivation" at bounding box center [823, 396] width 238 height 19
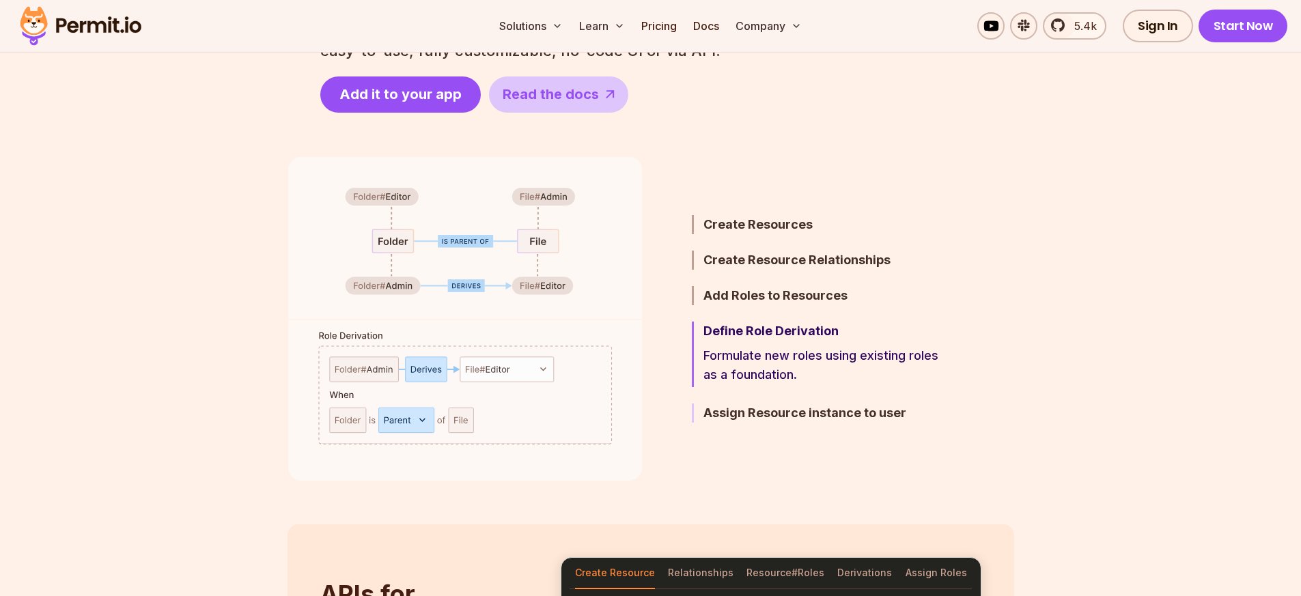
click at [787, 411] on h3 "Assign Resource instance to user" at bounding box center [823, 413] width 238 height 19
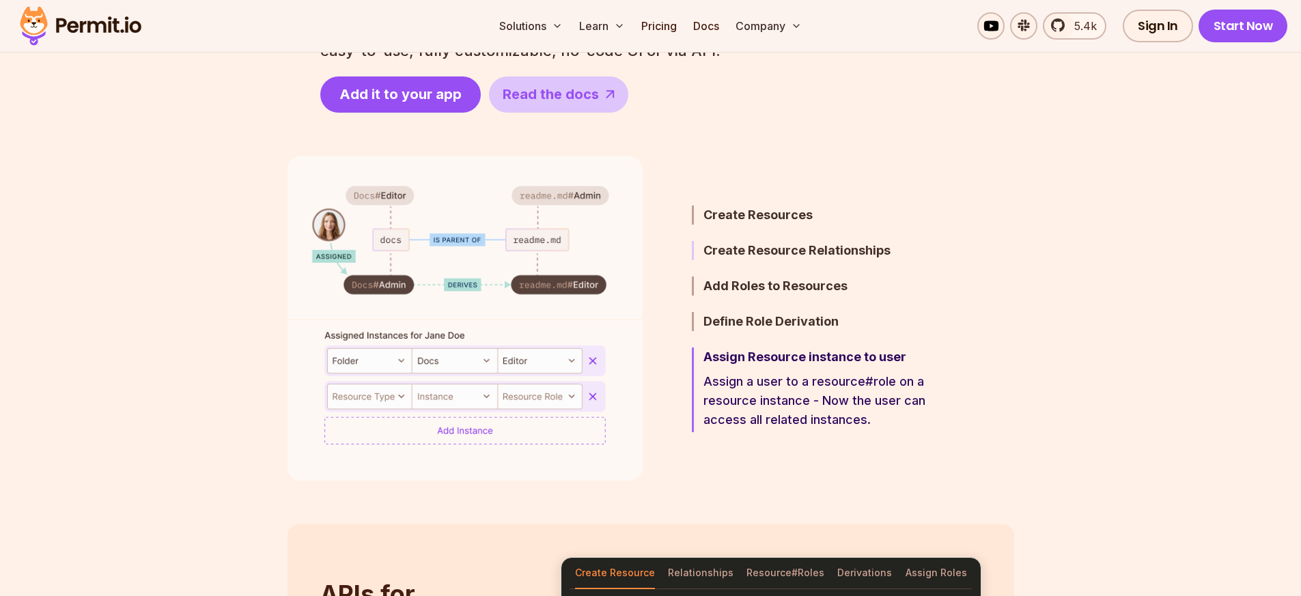
click at [792, 248] on h3 "Create Resource Relationships" at bounding box center [823, 250] width 238 height 19
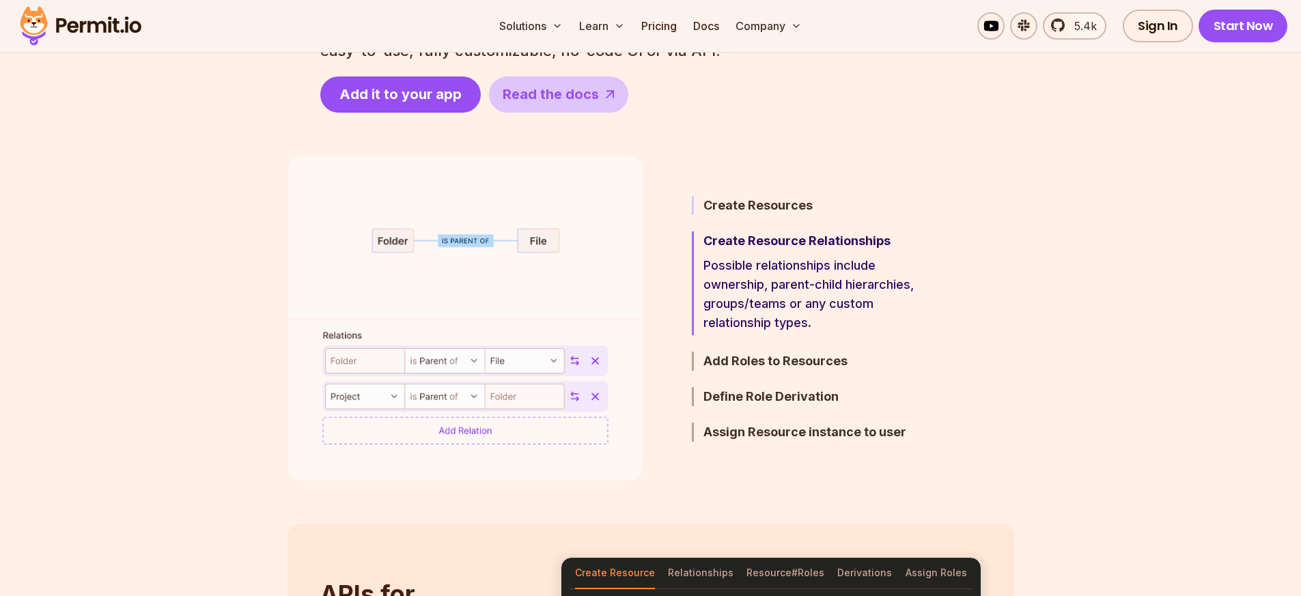
click at [782, 212] on h3 "Create Resources" at bounding box center [823, 205] width 238 height 19
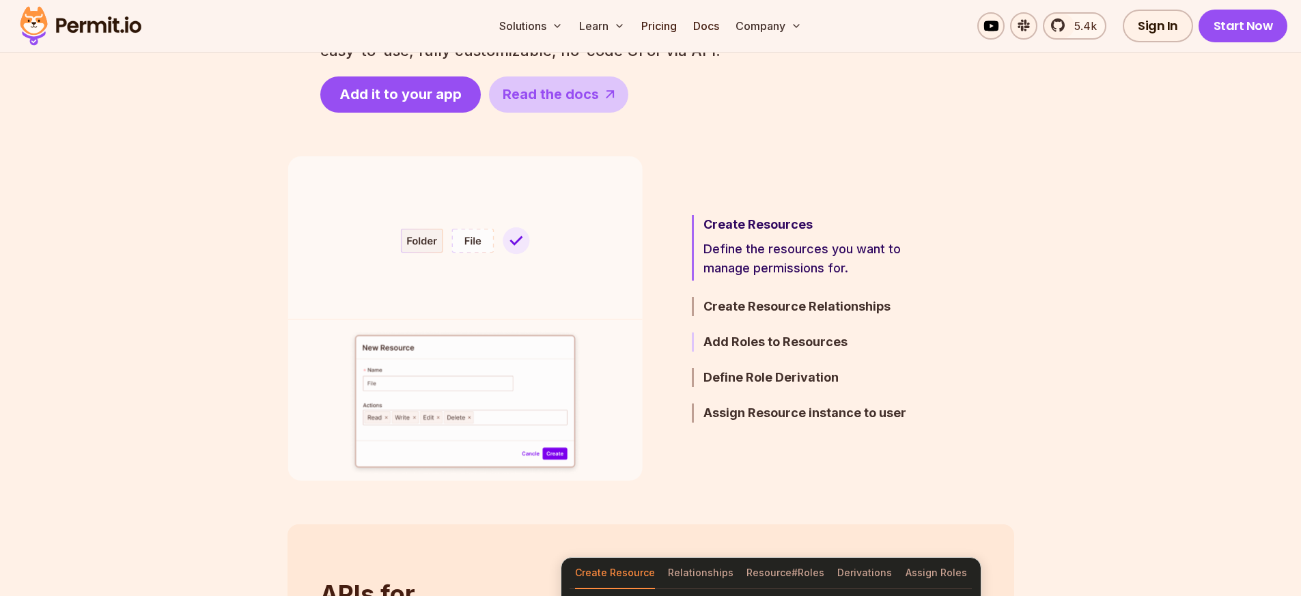
click at [773, 338] on h3 "Add Roles to Resources" at bounding box center [823, 342] width 238 height 19
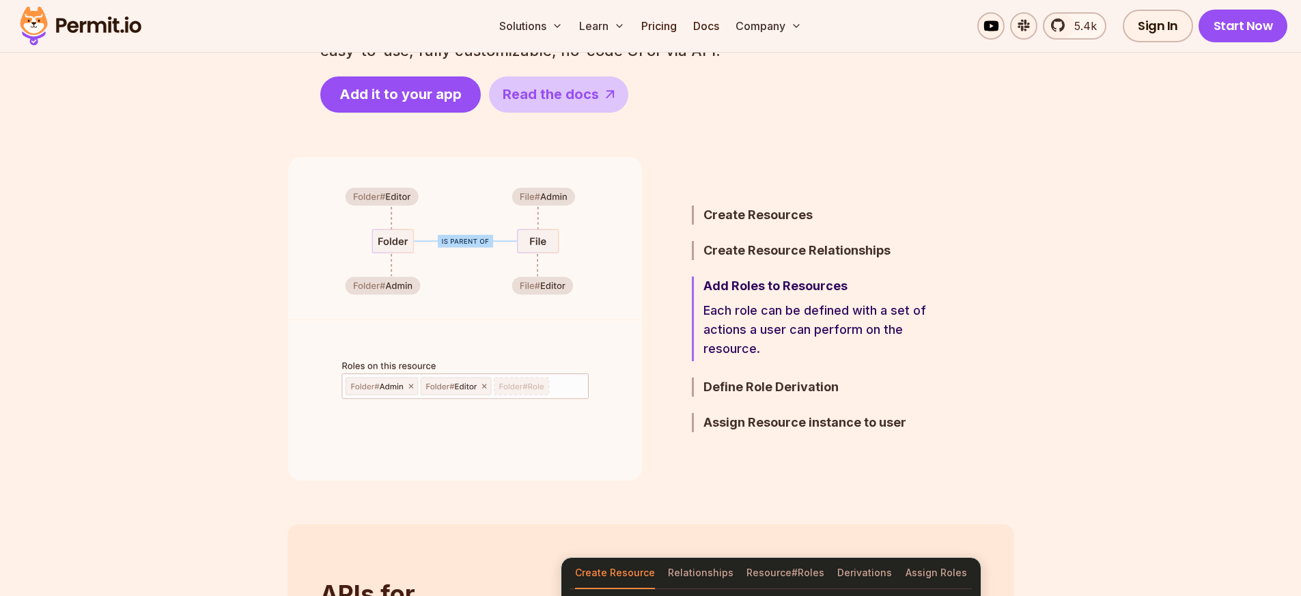
click at [822, 397] on ul "Create Resources Define the resources you want to manage permissions for. Creat…" at bounding box center [800, 318] width 283 height 324
click at [821, 392] on h3 "Define Role Derivation" at bounding box center [823, 387] width 238 height 19
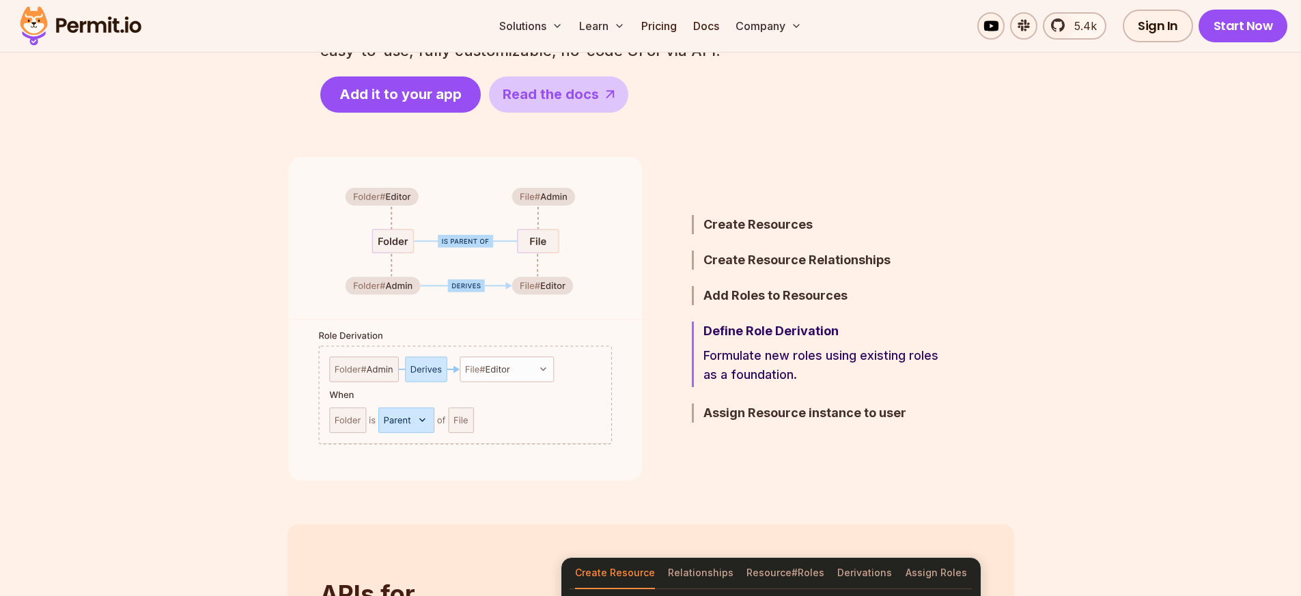
click at [544, 371] on img at bounding box center [465, 318] width 355 height 324
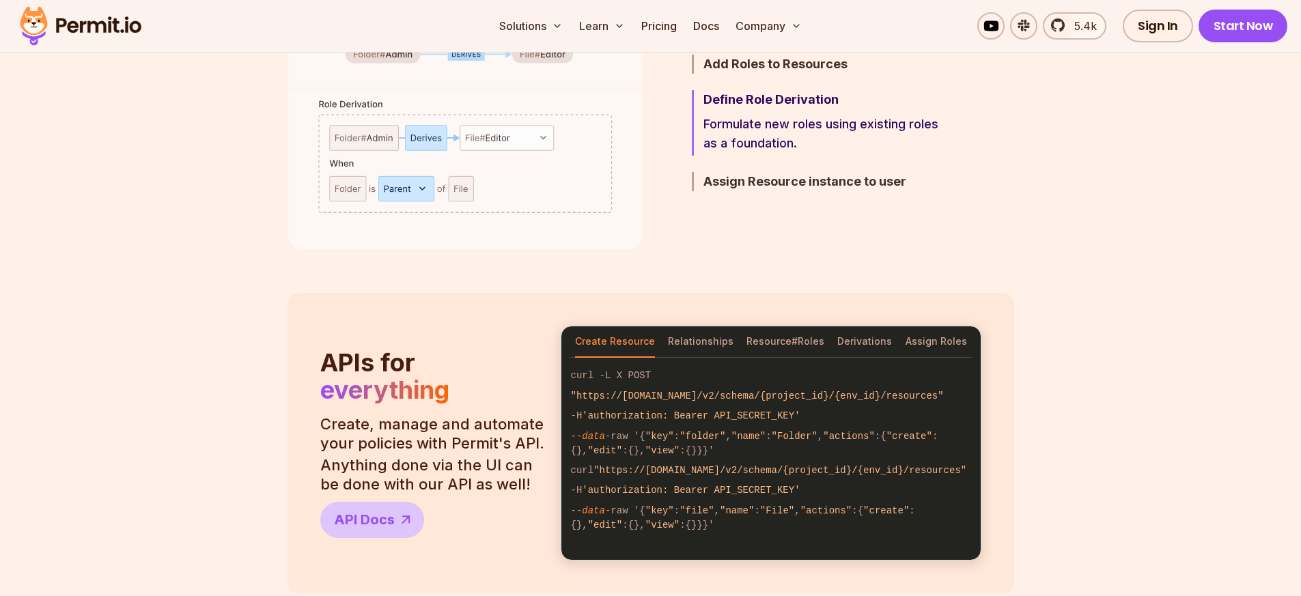
scroll to position [902, 0]
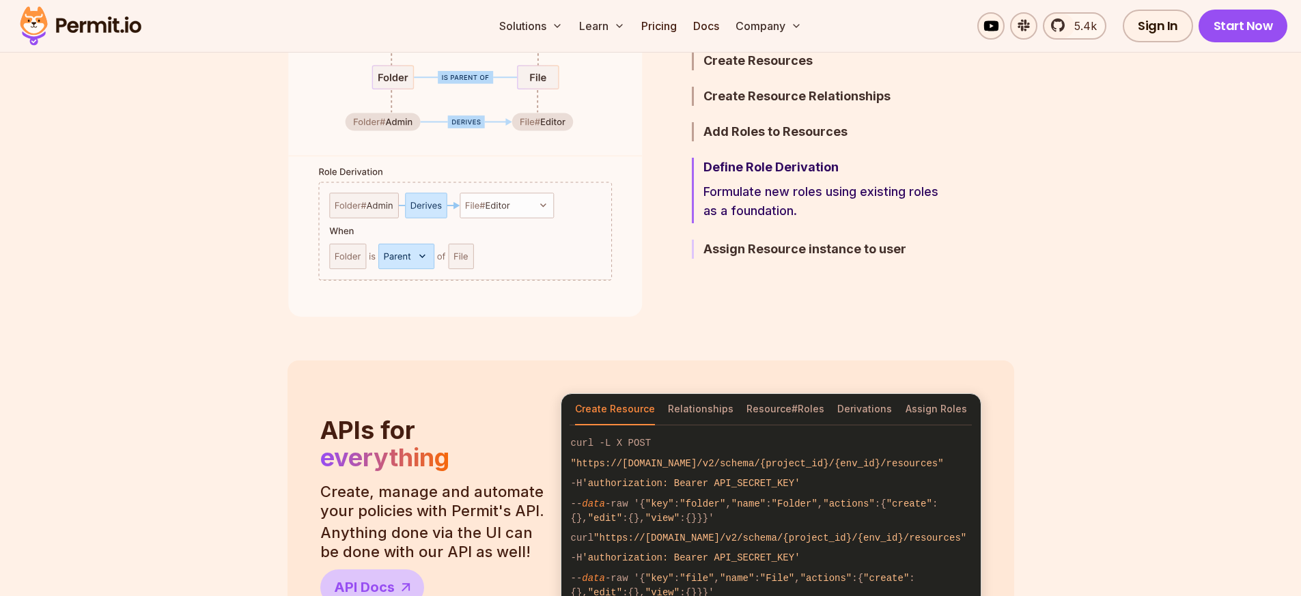
click at [748, 250] on h3 "Assign Resource instance to user" at bounding box center [823, 249] width 238 height 19
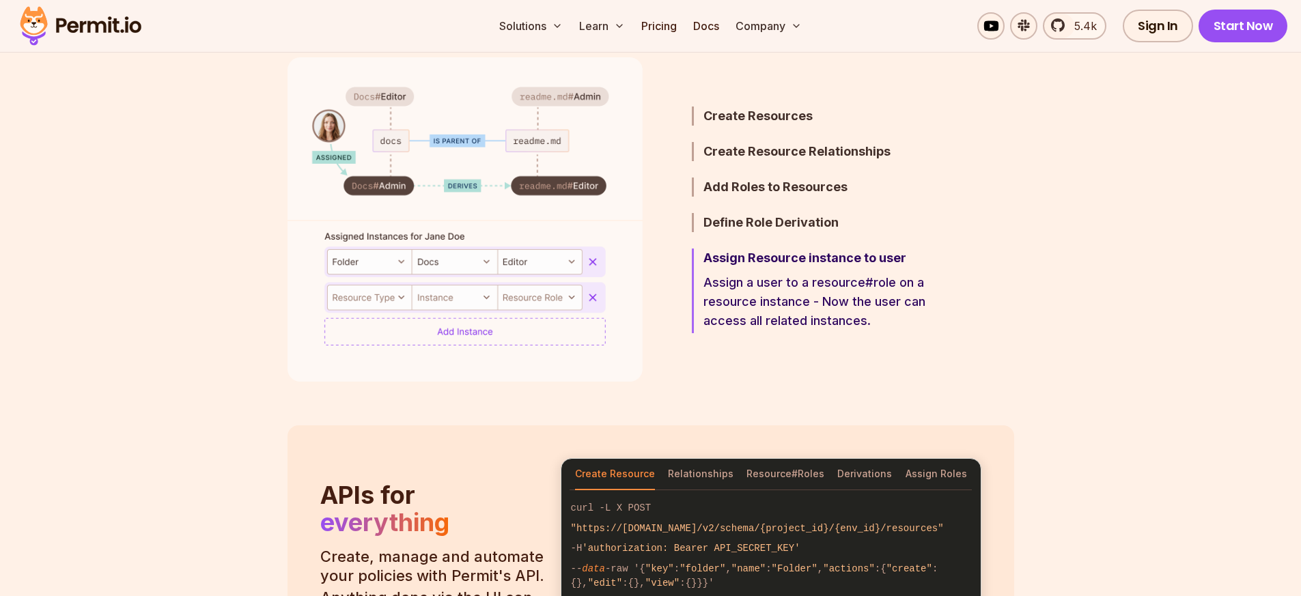
scroll to position [738, 0]
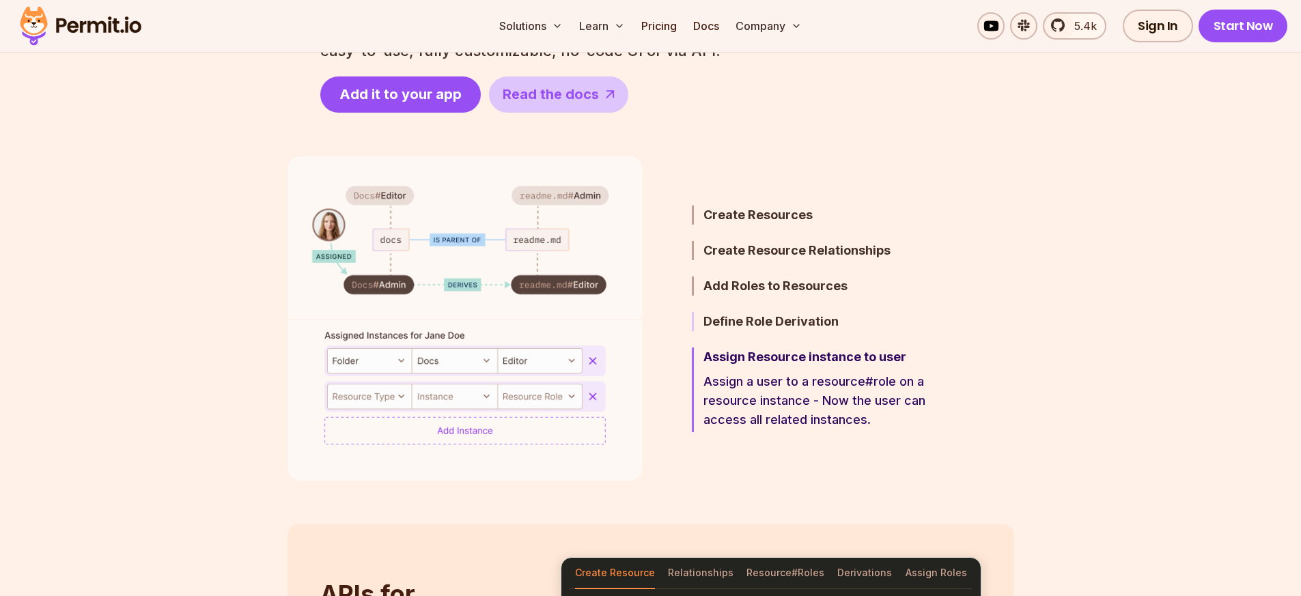
click at [766, 323] on h3 "Define Role Derivation" at bounding box center [823, 321] width 238 height 19
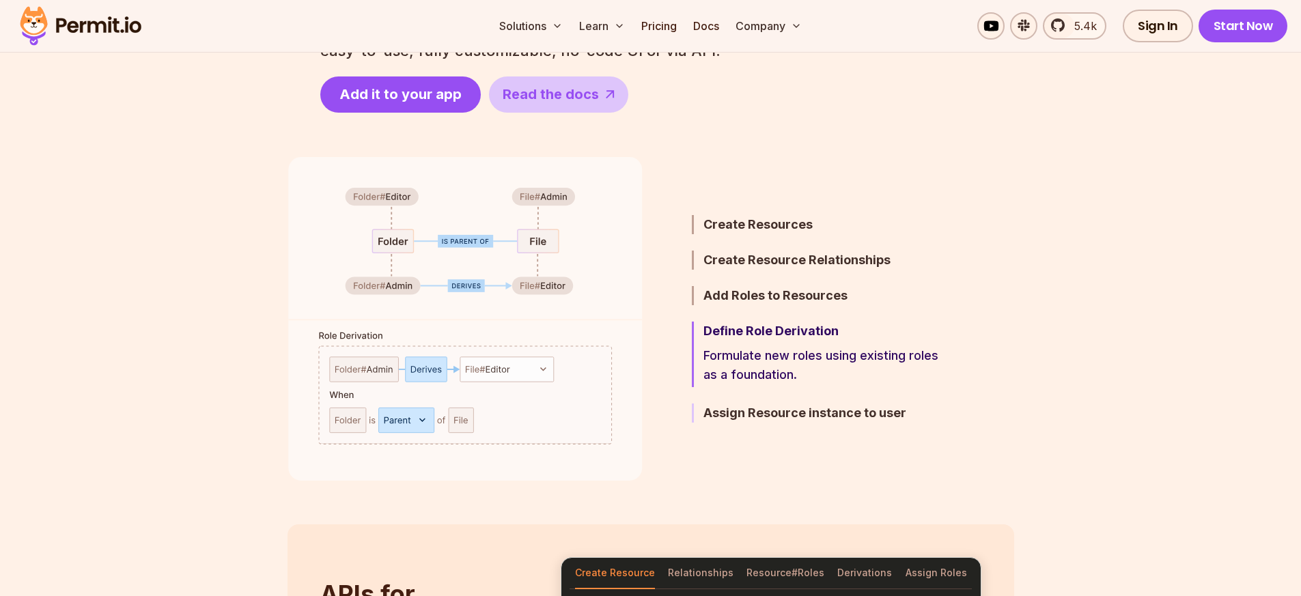
click at [770, 409] on h3 "Assign Resource instance to user" at bounding box center [823, 413] width 238 height 19
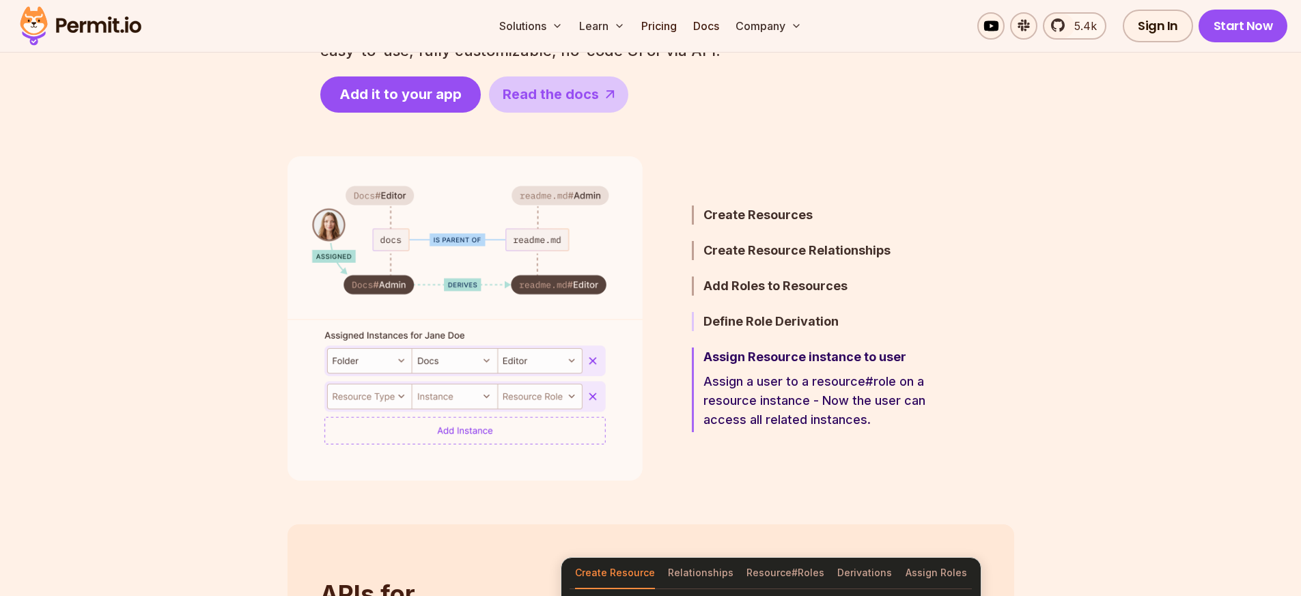
click at [777, 327] on h3 "Define Role Derivation" at bounding box center [823, 321] width 238 height 19
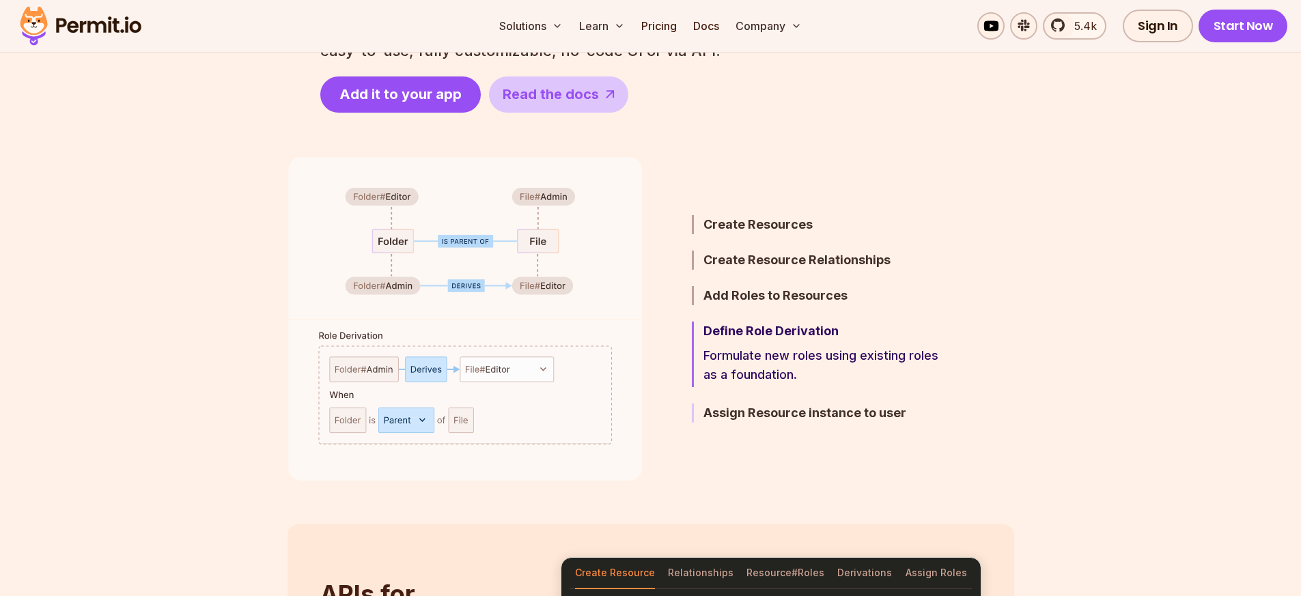
click at [774, 411] on h3 "Assign Resource instance to user" at bounding box center [823, 413] width 238 height 19
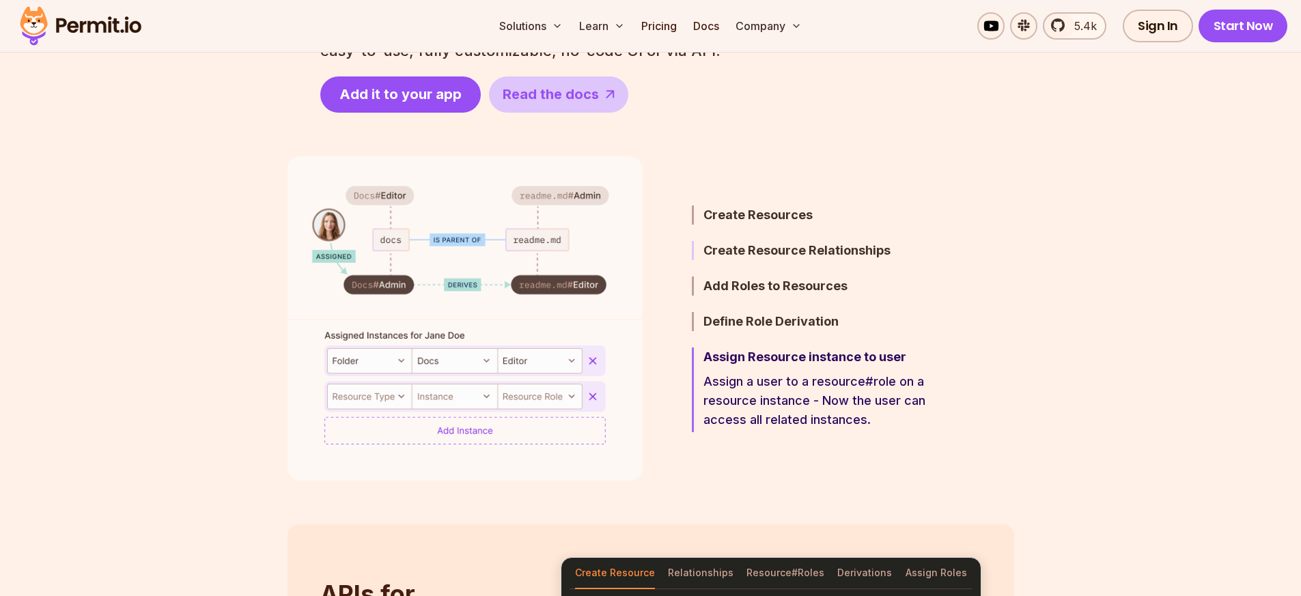
click at [764, 249] on h3 "Create Resource Relationships" at bounding box center [823, 250] width 238 height 19
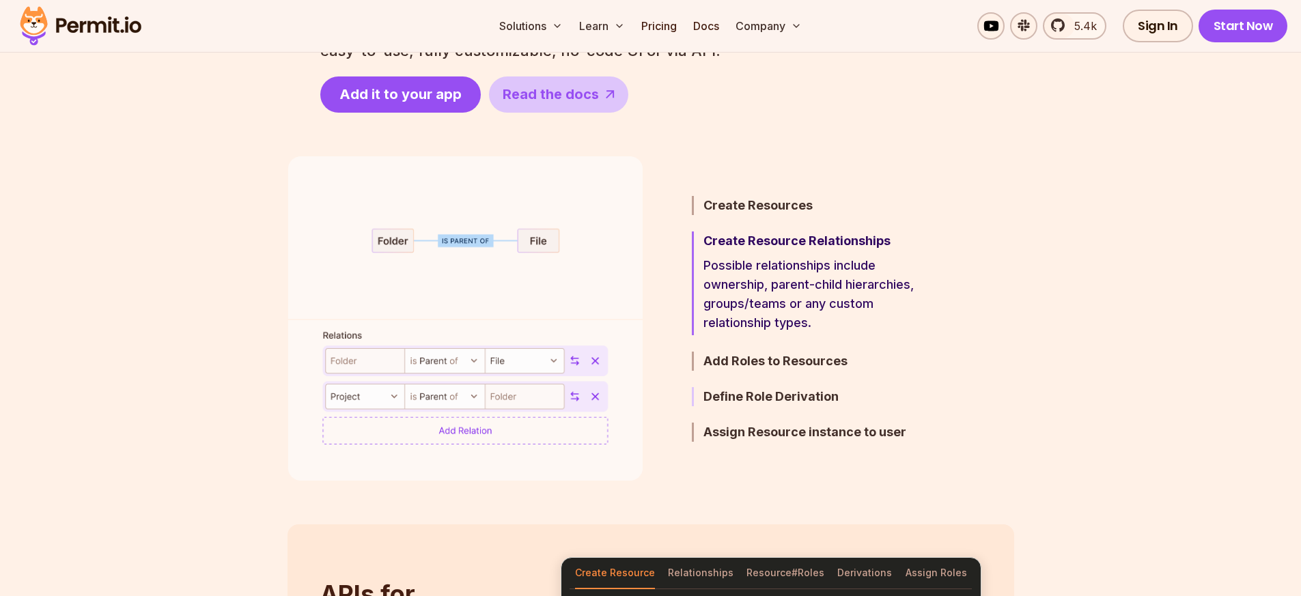
click at [765, 395] on h3 "Define Role Derivation" at bounding box center [823, 396] width 238 height 19
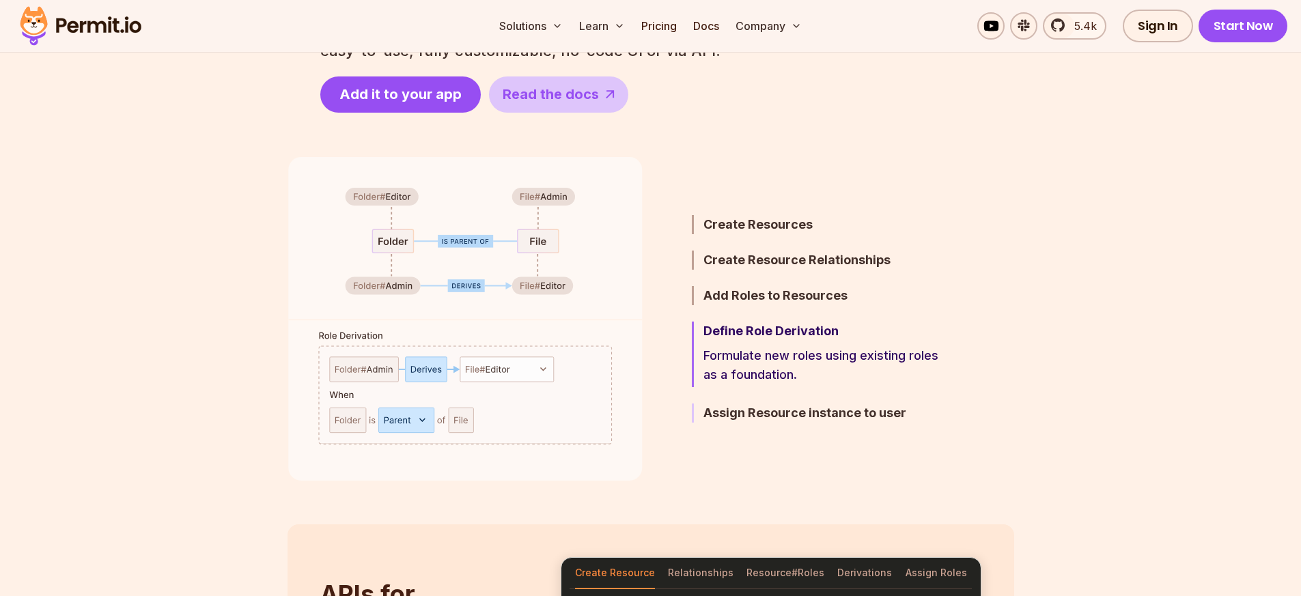
click at [779, 413] on h3 "Assign Resource instance to user" at bounding box center [823, 413] width 238 height 19
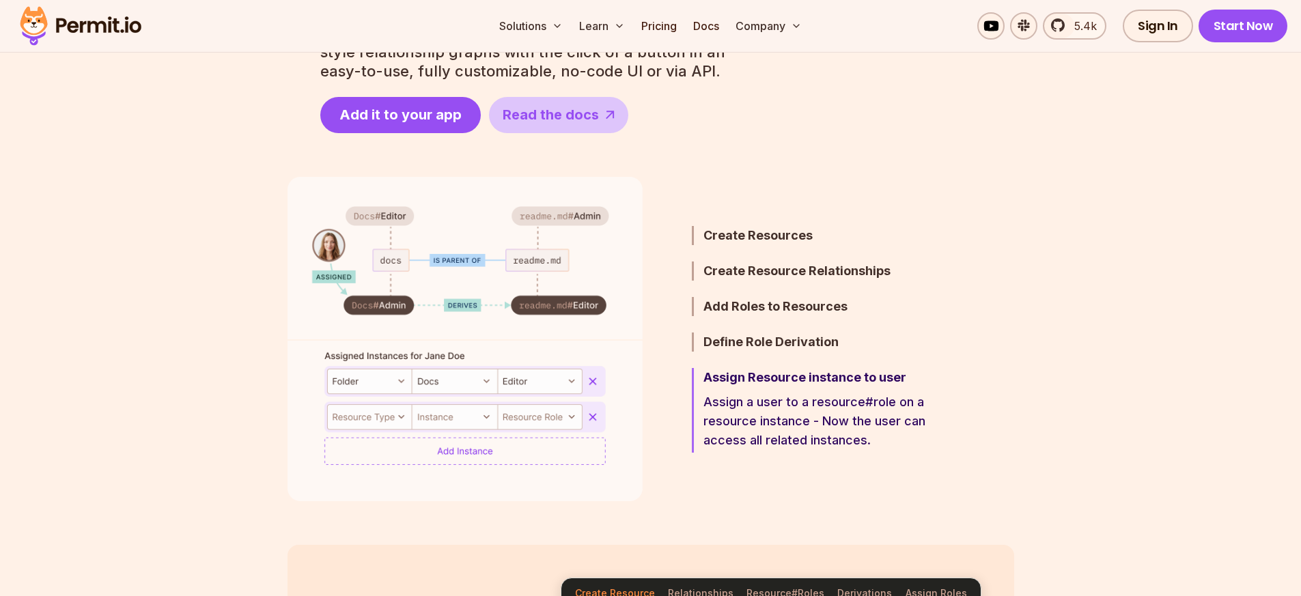
scroll to position [848, 0]
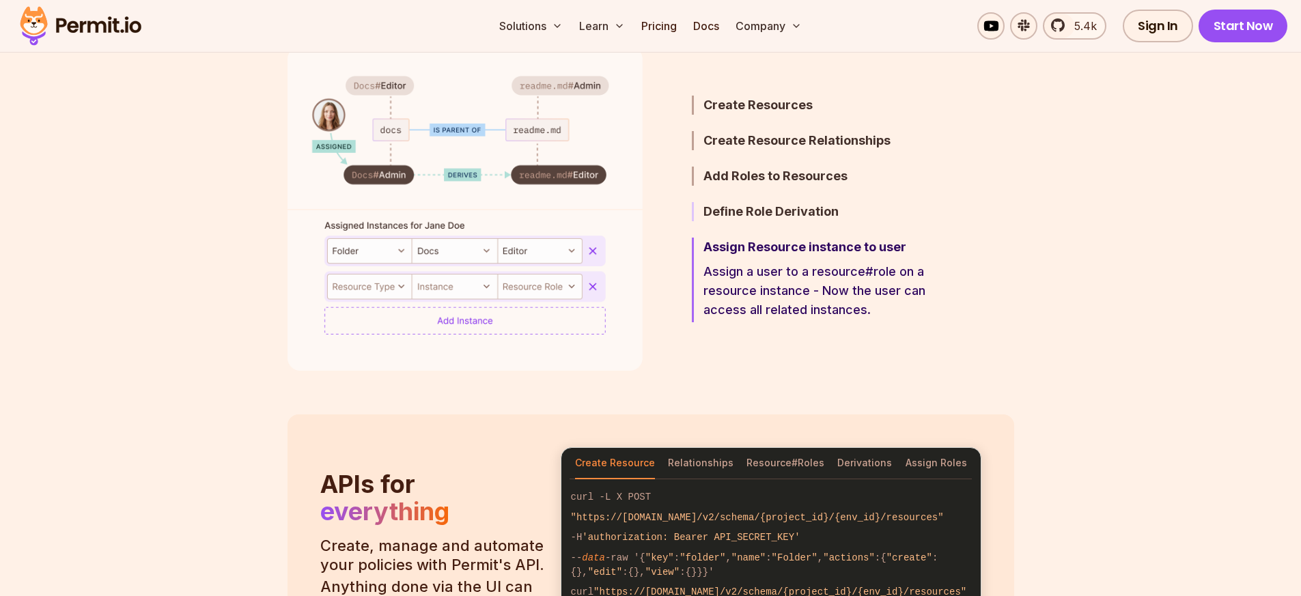
click at [812, 212] on h3 "Define Role Derivation" at bounding box center [823, 211] width 238 height 19
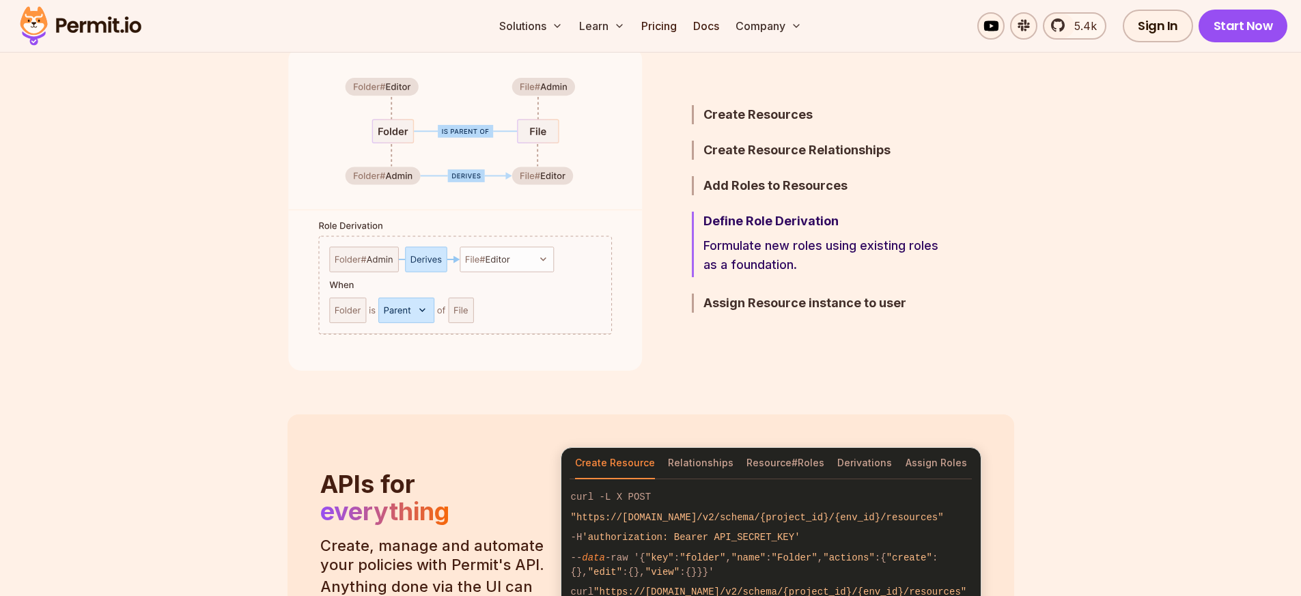
click at [777, 292] on ul "Create Resources Define the resources you want to manage permissions for. Creat…" at bounding box center [800, 208] width 283 height 324
click at [769, 299] on h3 "Assign Resource instance to user" at bounding box center [823, 303] width 238 height 19
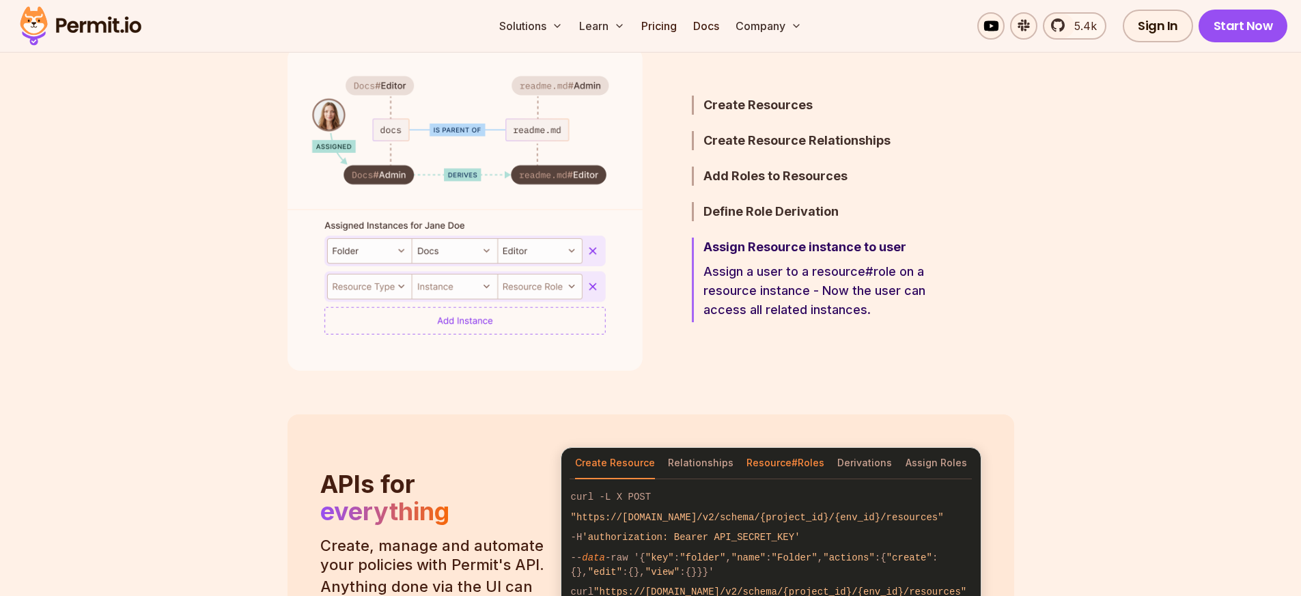
click at [757, 469] on button "Resource#Roles" at bounding box center [786, 463] width 78 height 31
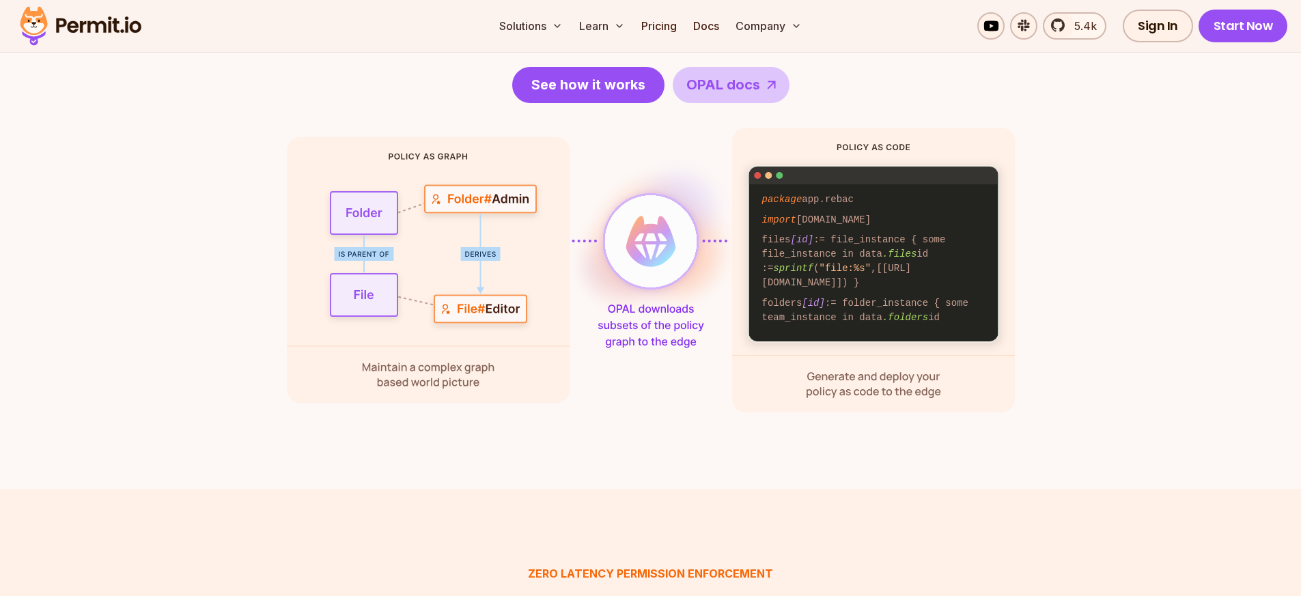
scroll to position [1749, 0]
